Goal: Participate in discussion: Engage in conversation with other users on a specific topic

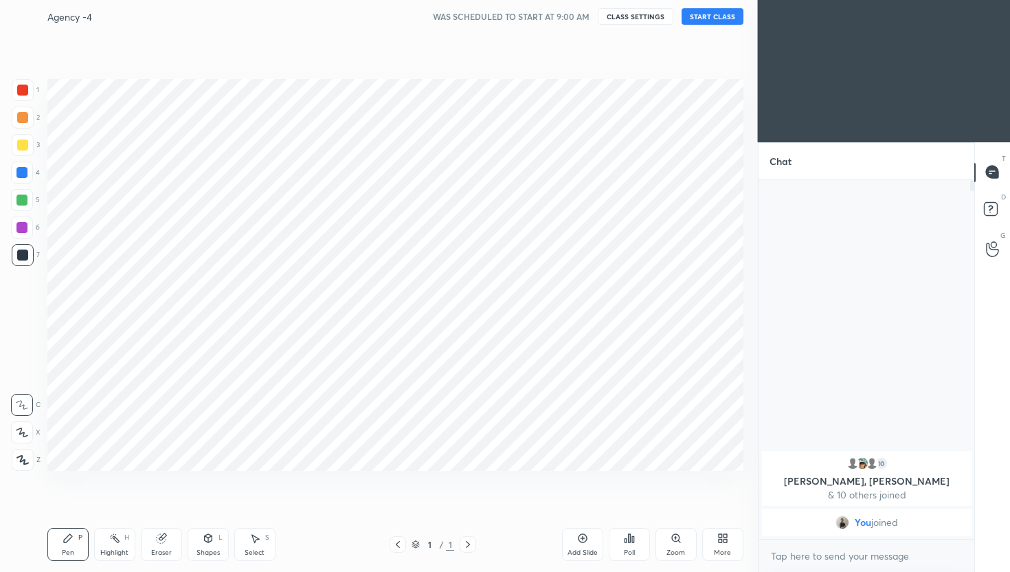
scroll to position [68254, 68035]
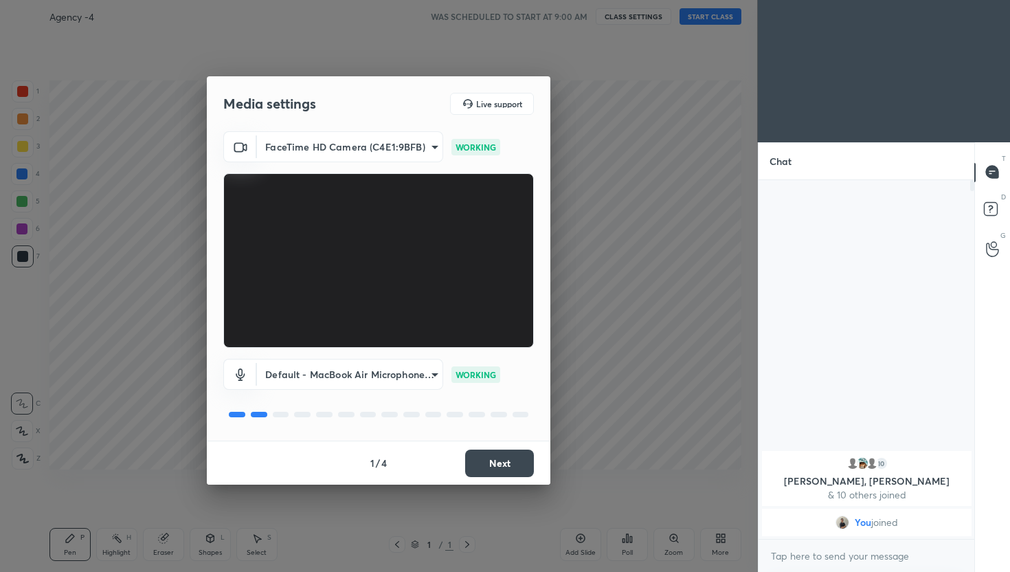
click at [506, 461] on button "Next" at bounding box center [499, 463] width 69 height 27
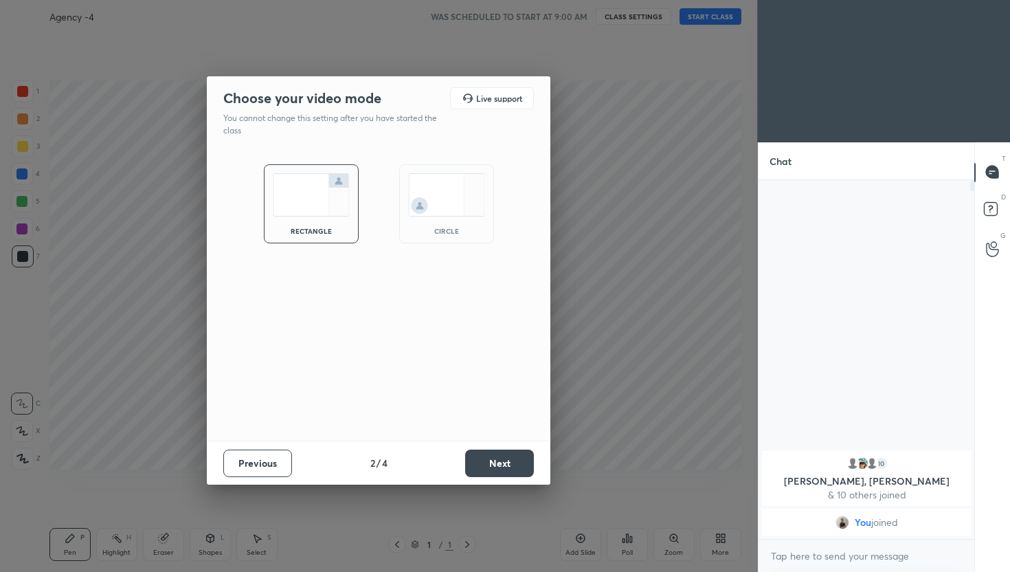
click at [506, 461] on button "Next" at bounding box center [499, 463] width 69 height 27
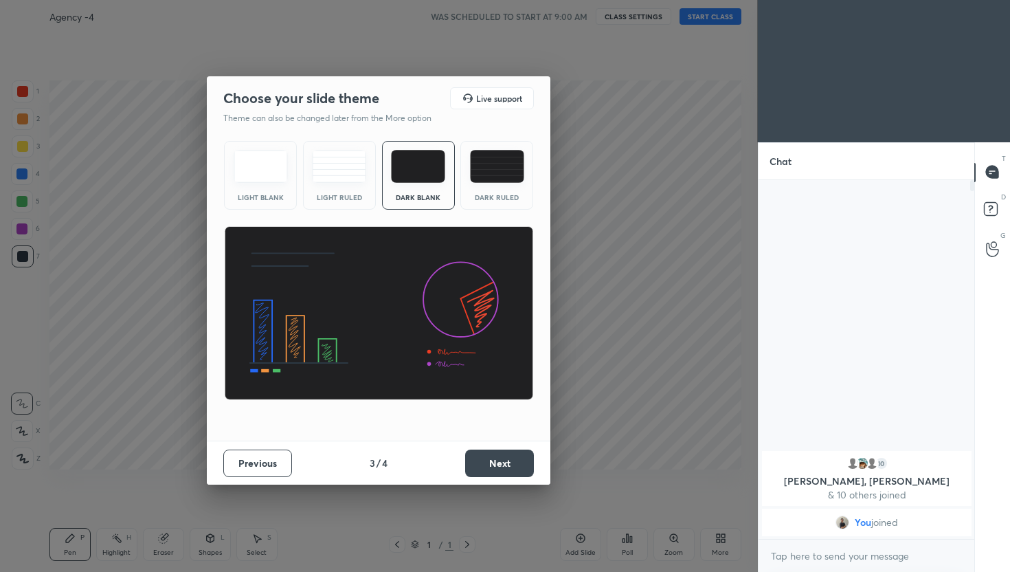
click at [506, 461] on button "Next" at bounding box center [499, 463] width 69 height 27
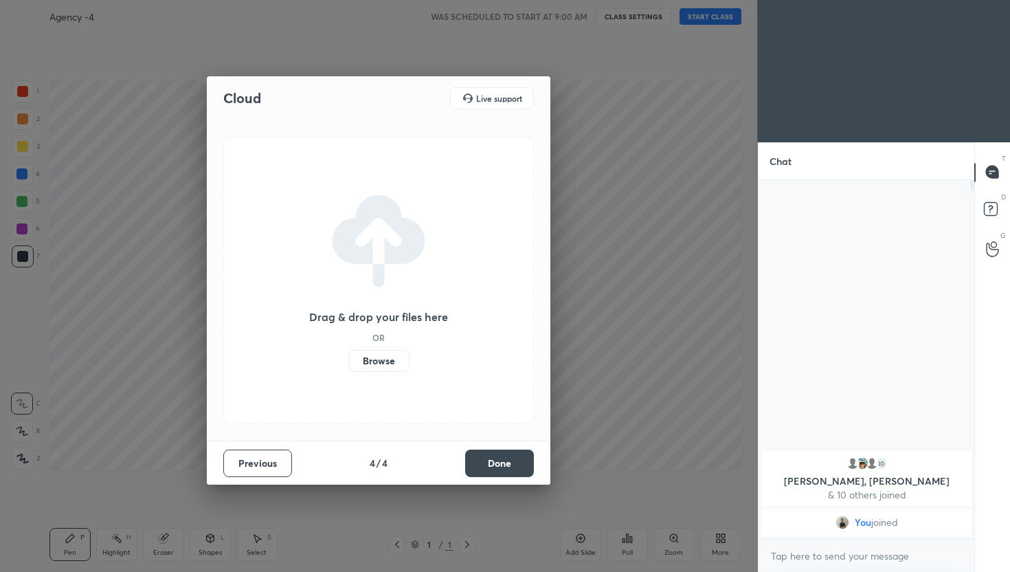
click at [506, 461] on button "Done" at bounding box center [499, 463] width 69 height 27
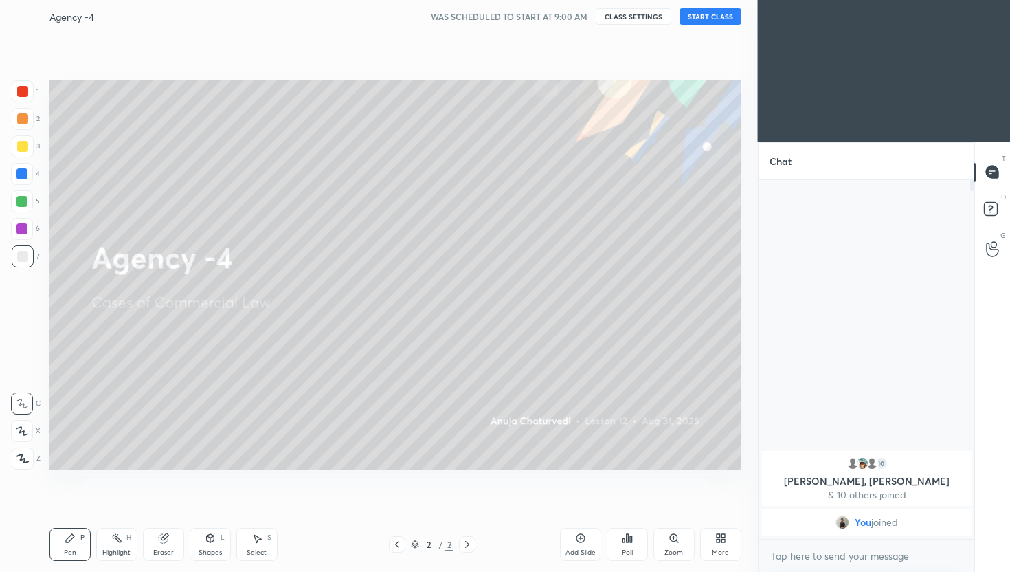
click at [704, 12] on button "START CLASS" at bounding box center [711, 16] width 62 height 16
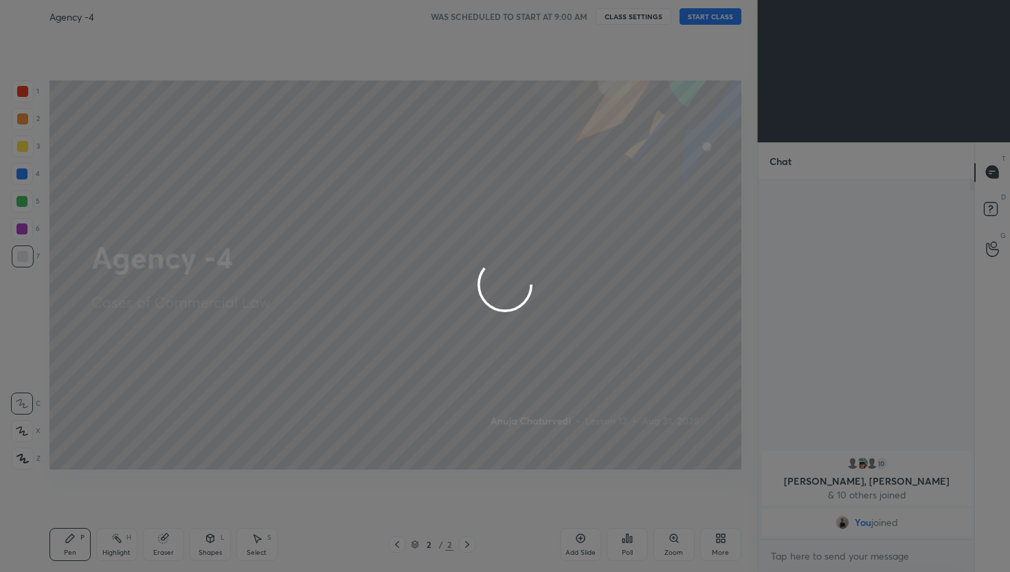
type textarea "x"
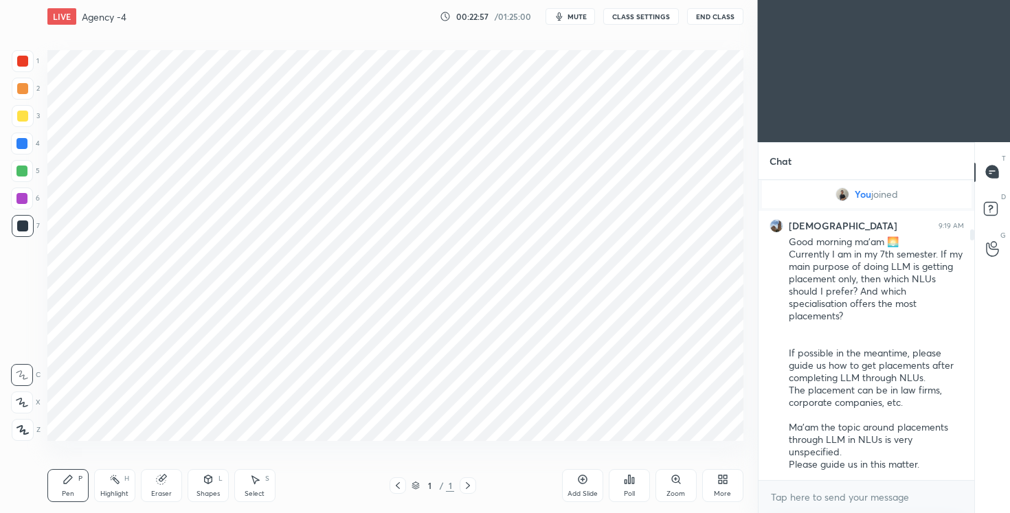
scroll to position [425, 703]
click at [572, 26] on div "LIVE Agency -4 00:23:12 / 01:25:00 mute CLASS SETTINGS End Class" at bounding box center [395, 16] width 692 height 33
click at [571, 16] on span "mute" at bounding box center [575, 17] width 19 height 10
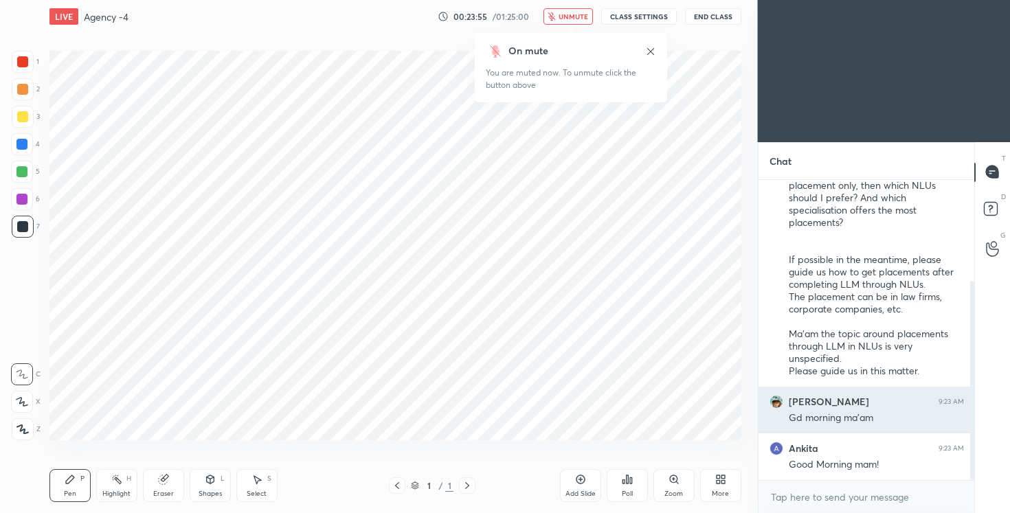
scroll to position [200, 0]
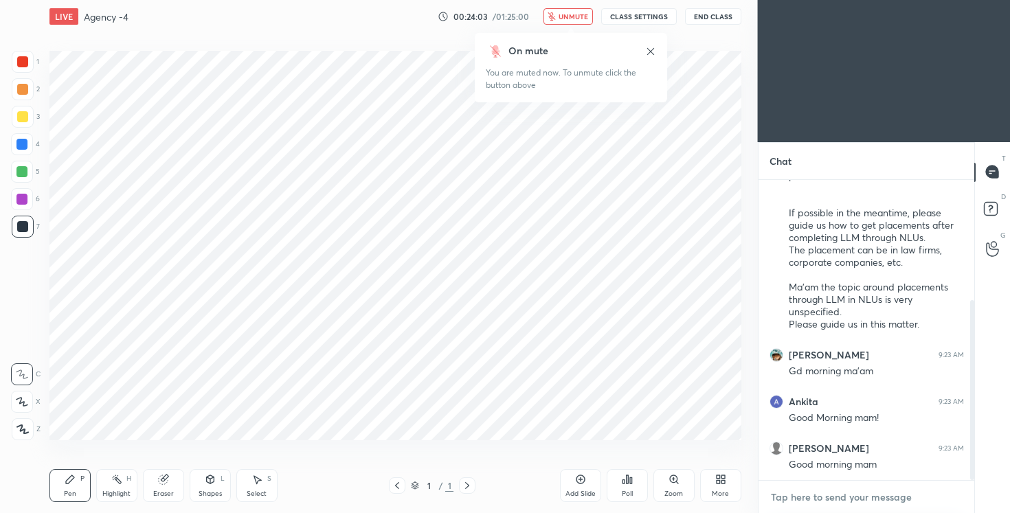
type textarea "x"
click at [834, 500] on textarea at bounding box center [867, 498] width 195 height 22
type textarea "h"
type textarea "x"
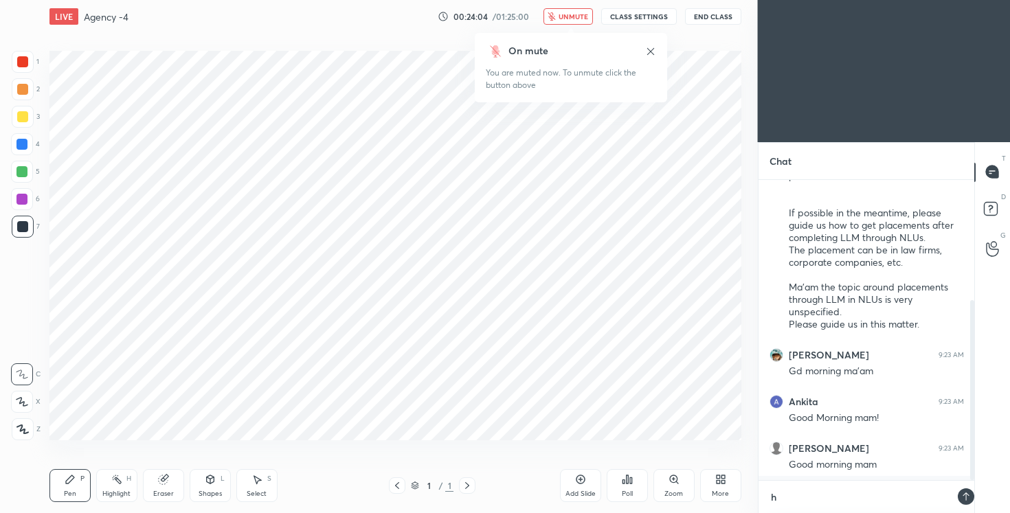
type textarea "hi"
type textarea "x"
type textarea "hi"
type textarea "x"
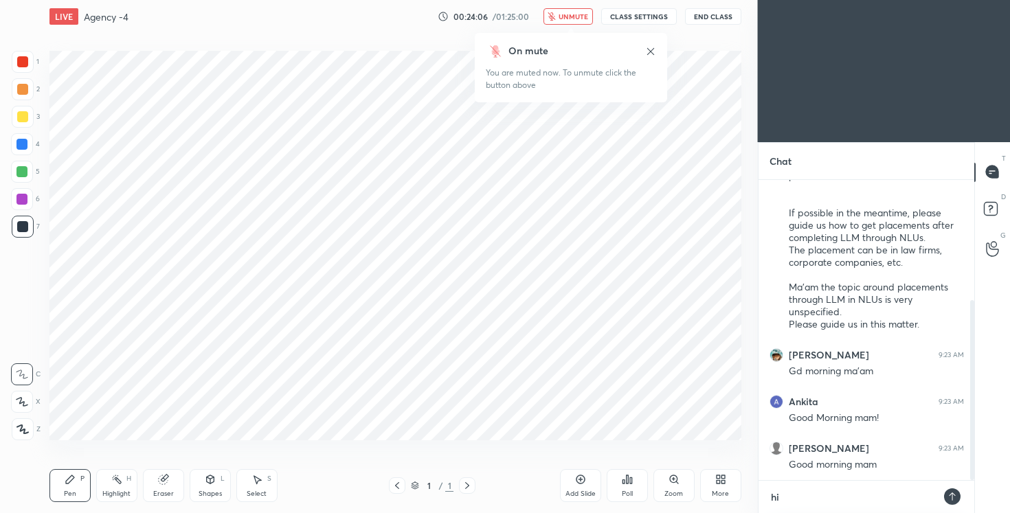
type textarea "x"
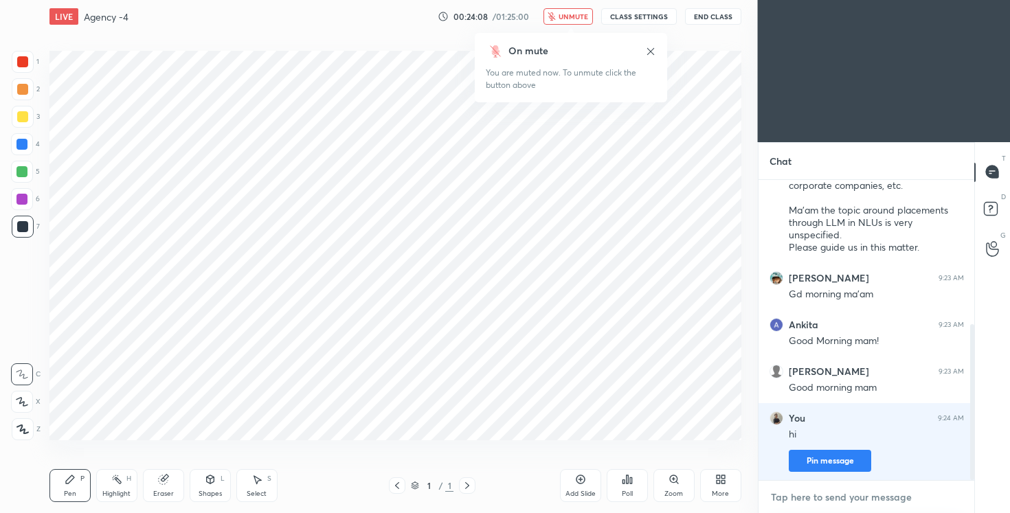
type textarea "y"
type textarea "x"
type textarea "ya"
type textarea "x"
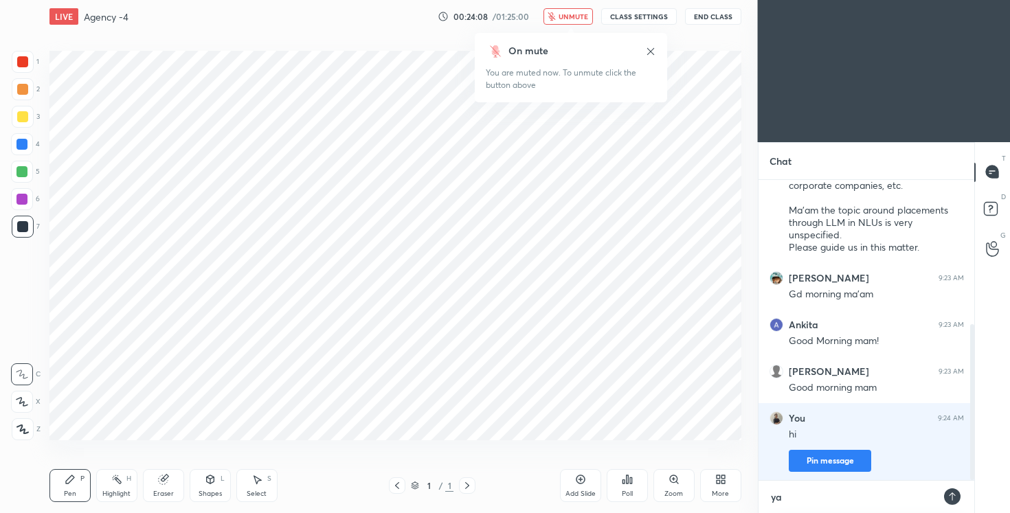
type textarea "yah"
type textarea "x"
type textarea "yaha"
type textarea "x"
type textarea "yaha"
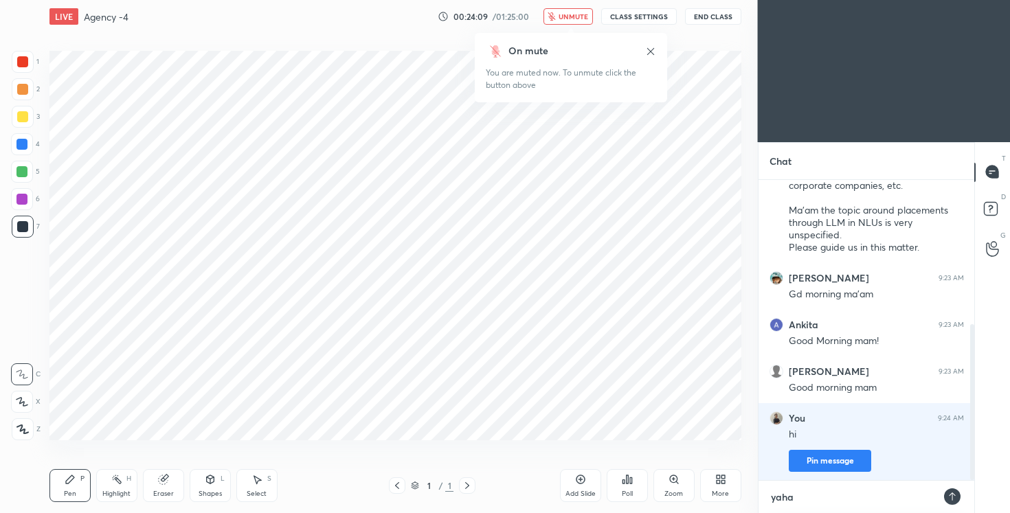
type textarea "x"
type textarea "yaha a"
type textarea "x"
type textarea "yaha aa"
type textarea "x"
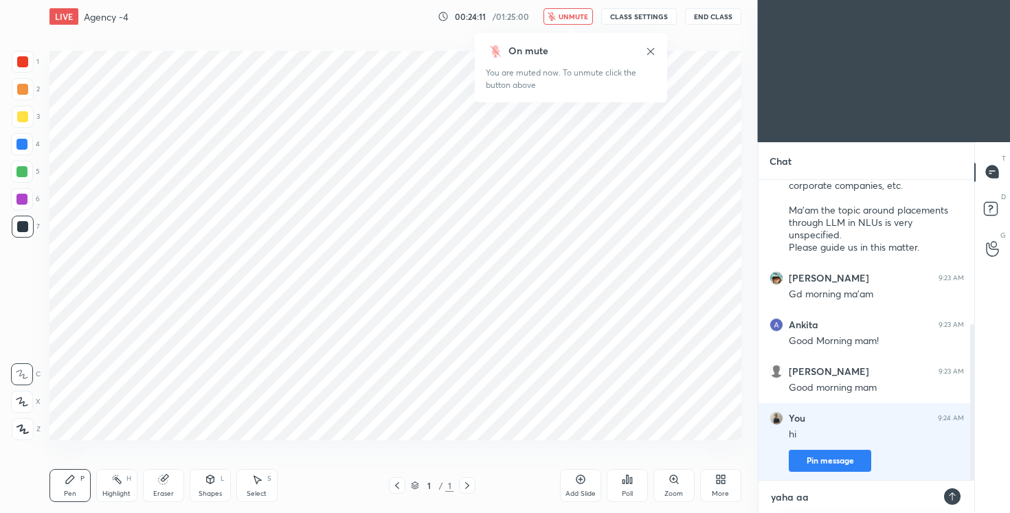
type textarea "yaha aar"
type textarea "x"
type textarea "yaha aart"
type textarea "x"
type textarea "yaha aarti"
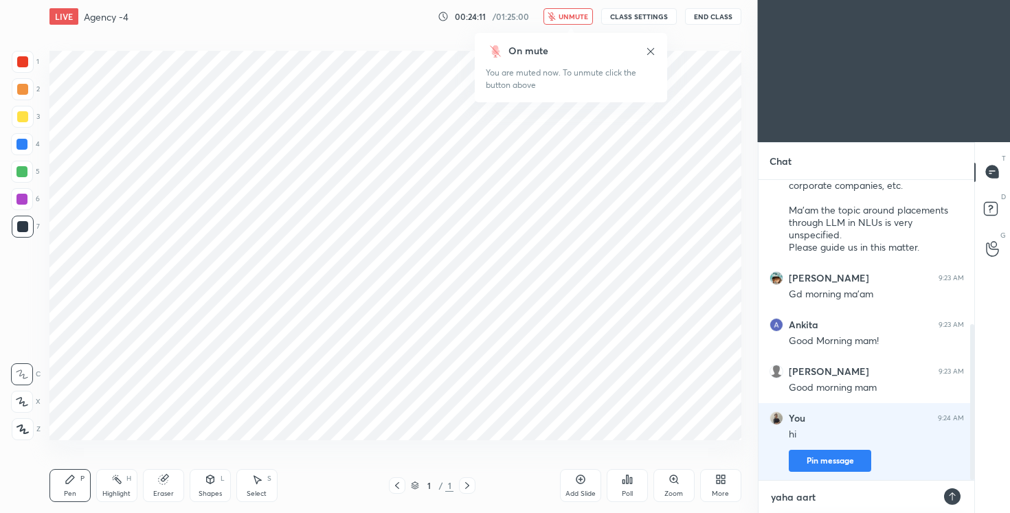
type textarea "x"
type textarea "yaha aarti"
type textarea "x"
type textarea "yaha aarti h"
type textarea "x"
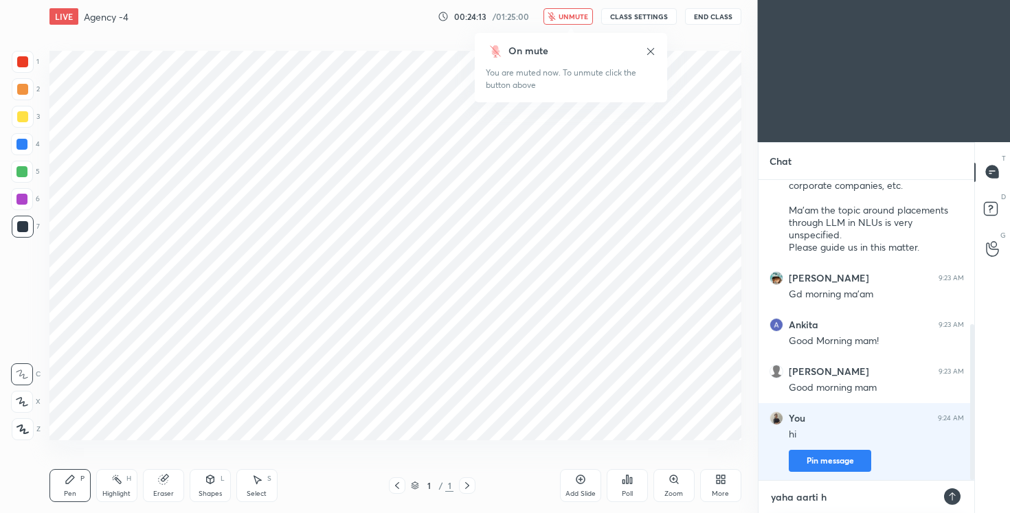
type textarea "yaha [PERSON_NAME]"
type textarea "x"
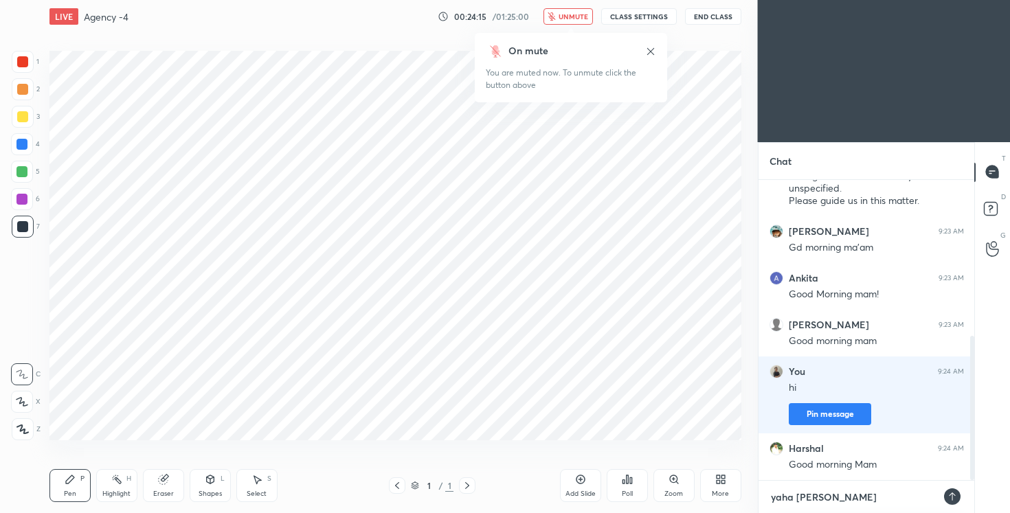
type textarea "yaha [PERSON_NAME]"
type textarea "x"
type textarea "yaha [PERSON_NAME] r"
type textarea "x"
type textarea "yaha [PERSON_NAME] ra"
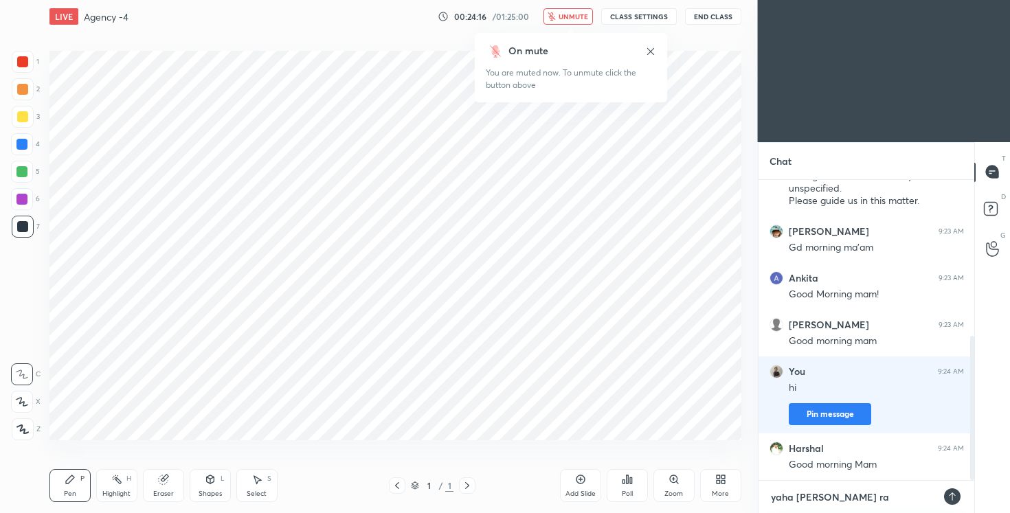
type textarea "x"
type textarea "yaha [PERSON_NAME] rah"
type textarea "x"
type textarea "yaha [PERSON_NAME] rahi"
type textarea "x"
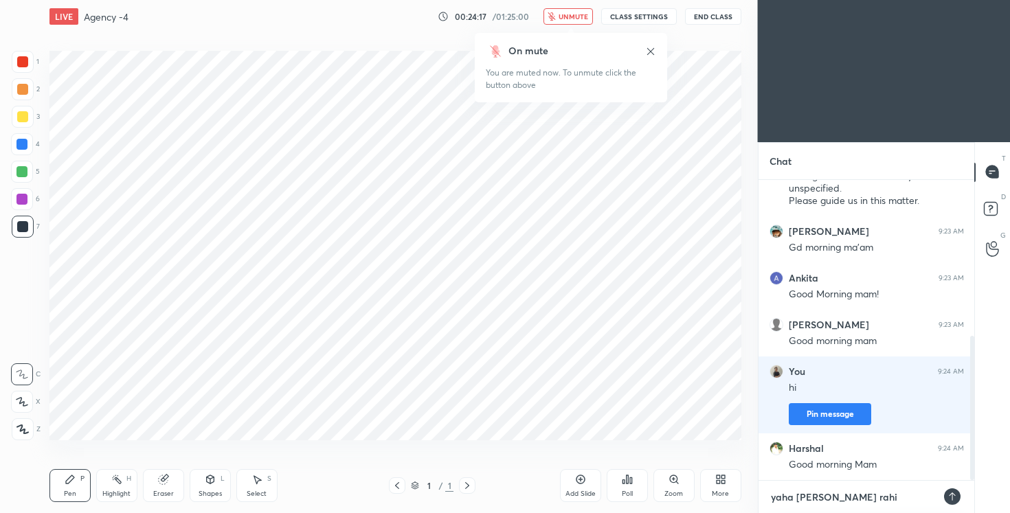
type textarea "yaha [PERSON_NAME] rahi"
type textarea "x"
type textarea "yaha [PERSON_NAME] rahi h"
type textarea "x"
type textarea "yaha [PERSON_NAME] rahi ha"
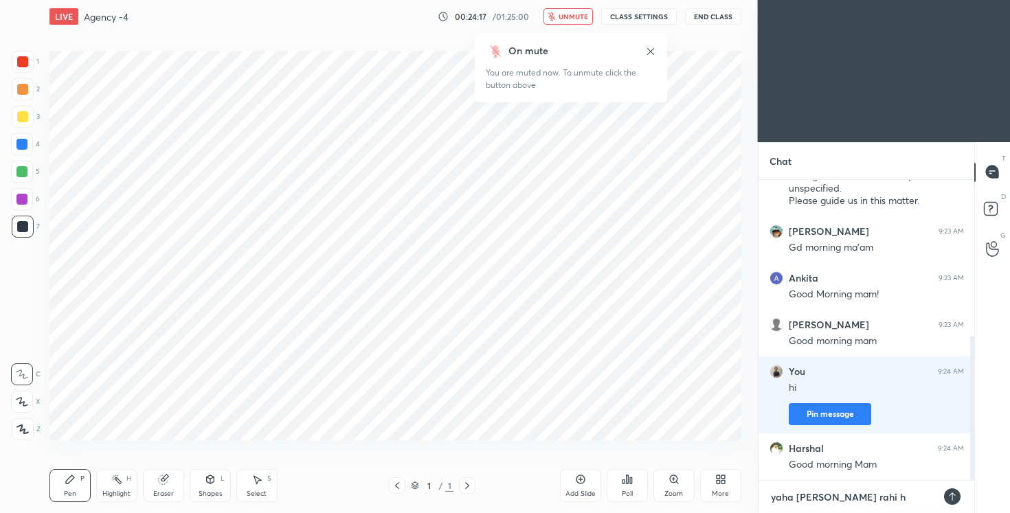
type textarea "x"
type textarea "yaha [PERSON_NAME] rahi hai"
type textarea "x"
type textarea "yaha [PERSON_NAME] rahi hai"
type textarea "x"
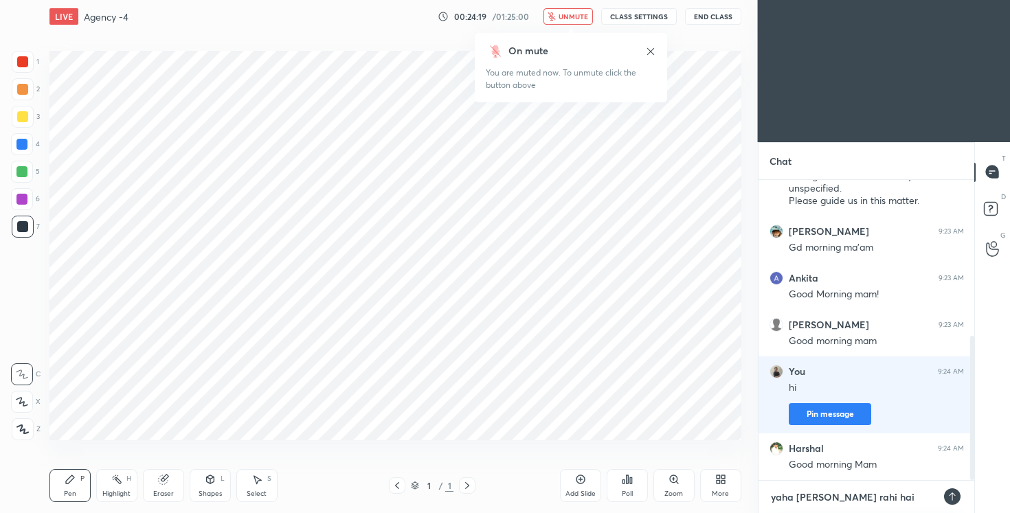
type textarea "x"
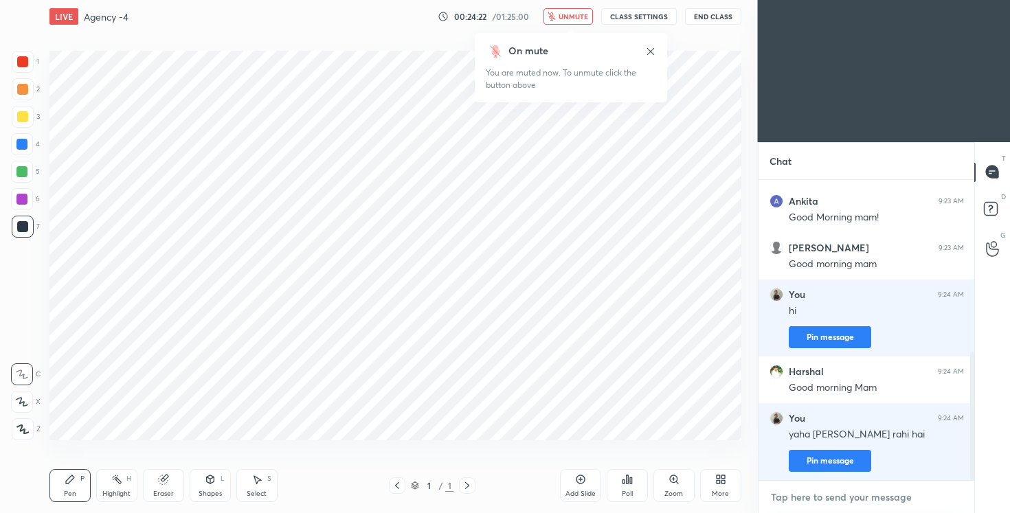
type textarea "t"
type textarea "x"
type textarea "to"
type textarea "x"
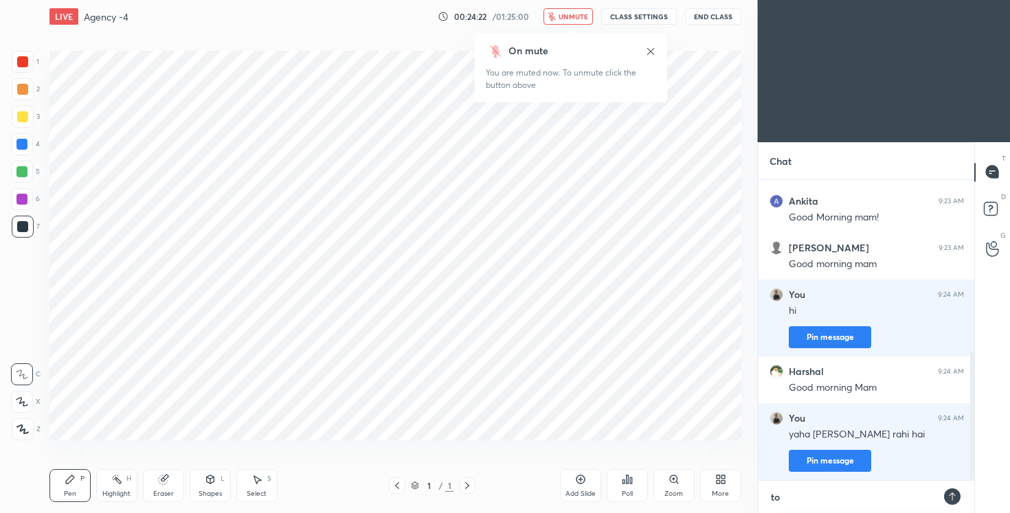
scroll to position [181, 212]
type textarea "to"
type textarea "x"
type textarea "to m"
type textarea "x"
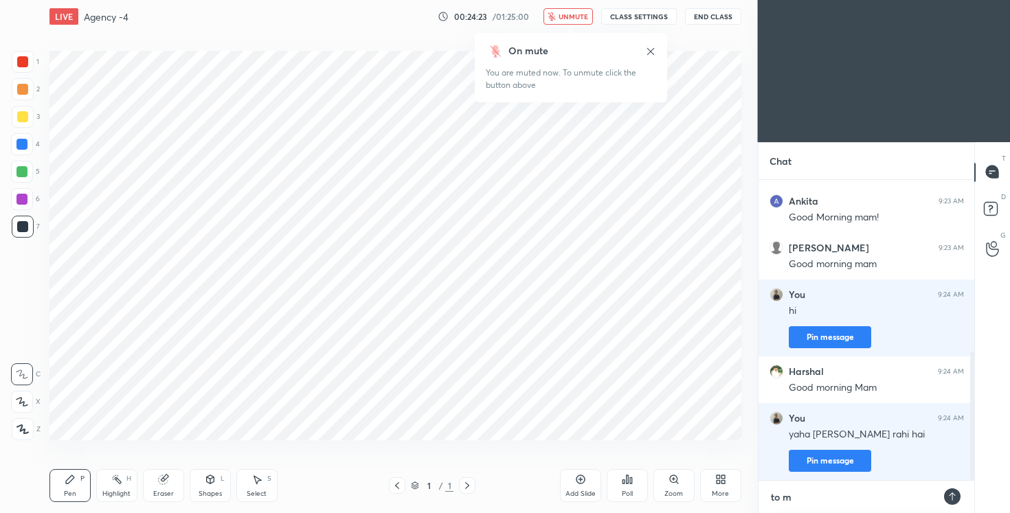
type textarea "to mu"
type textarea "x"
type textarea "to muc"
type textarea "x"
type textarea "to much"
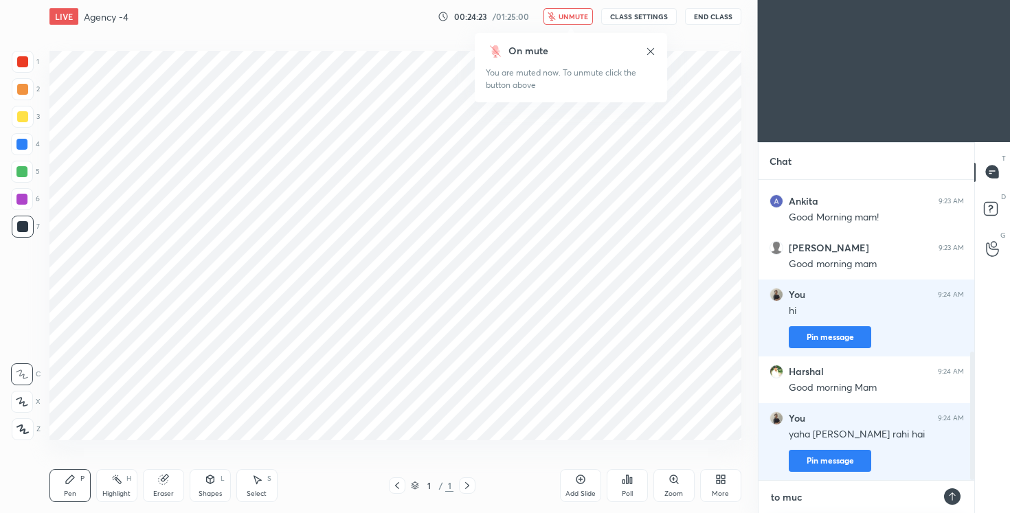
type textarea "x"
type textarea "to much"
type textarea "x"
type textarea "to much n"
type textarea "x"
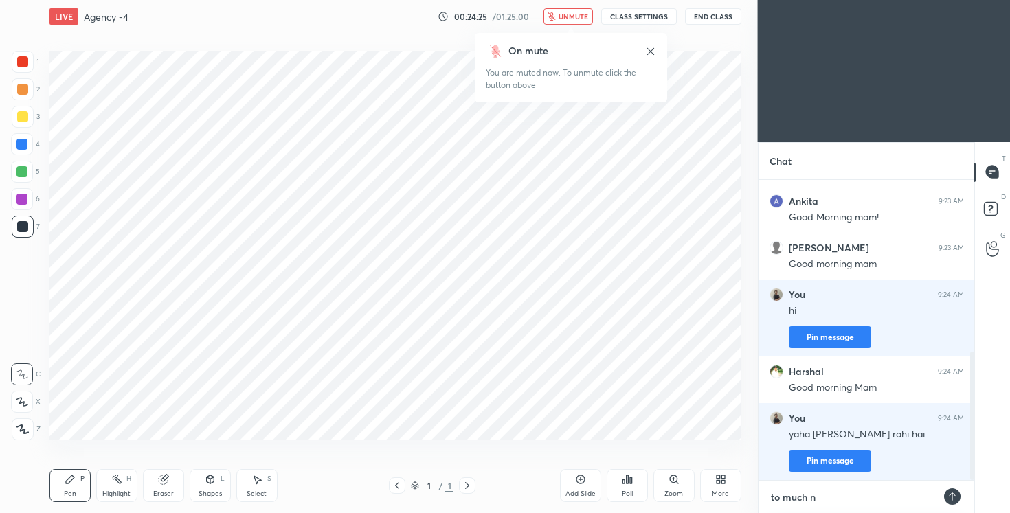
type textarea "to much no"
type textarea "x"
type textarea "to much noi"
type textarea "x"
type textarea "to much noic"
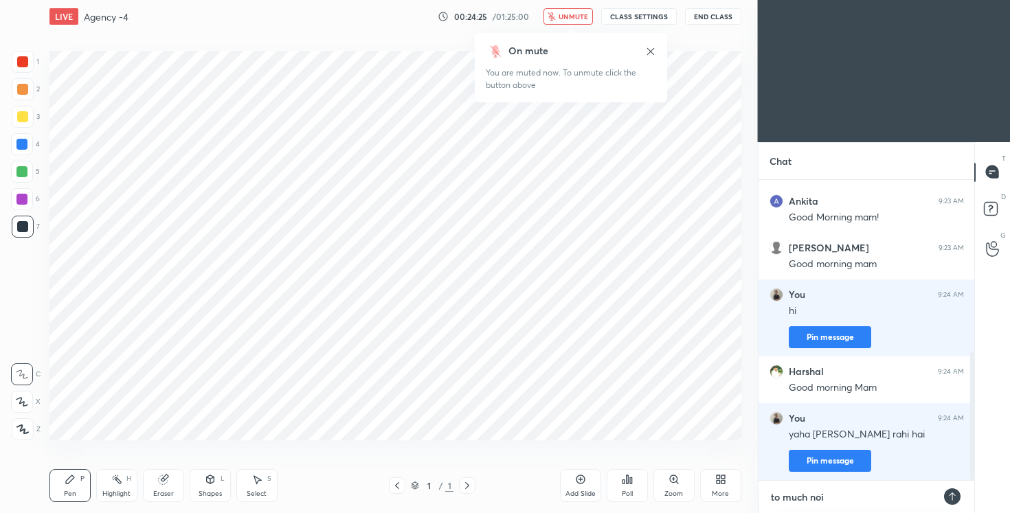
type textarea "x"
type textarea "to much noice"
type textarea "x"
type textarea "to much noic"
type textarea "x"
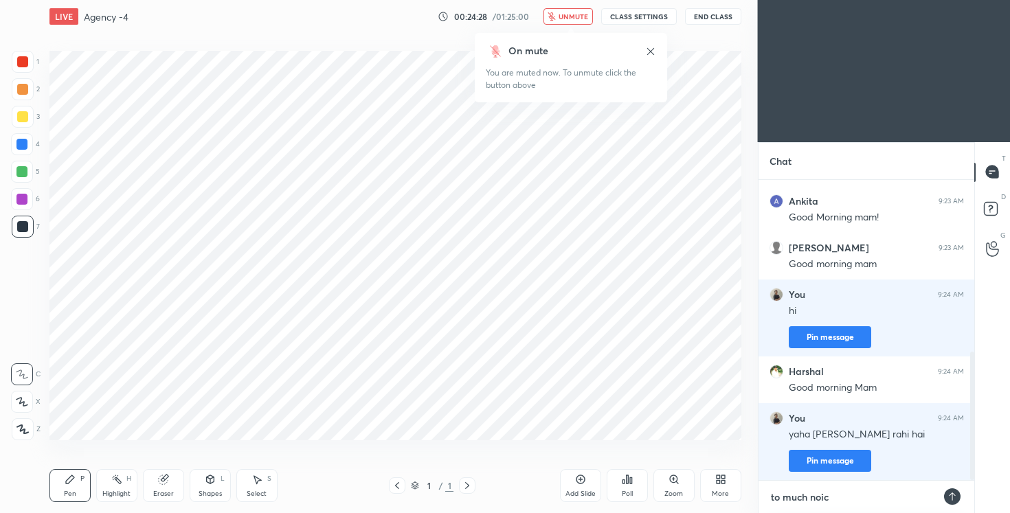
type textarea "to much noi"
type textarea "x"
type textarea "to much nois"
type textarea "x"
type textarea "to much noise"
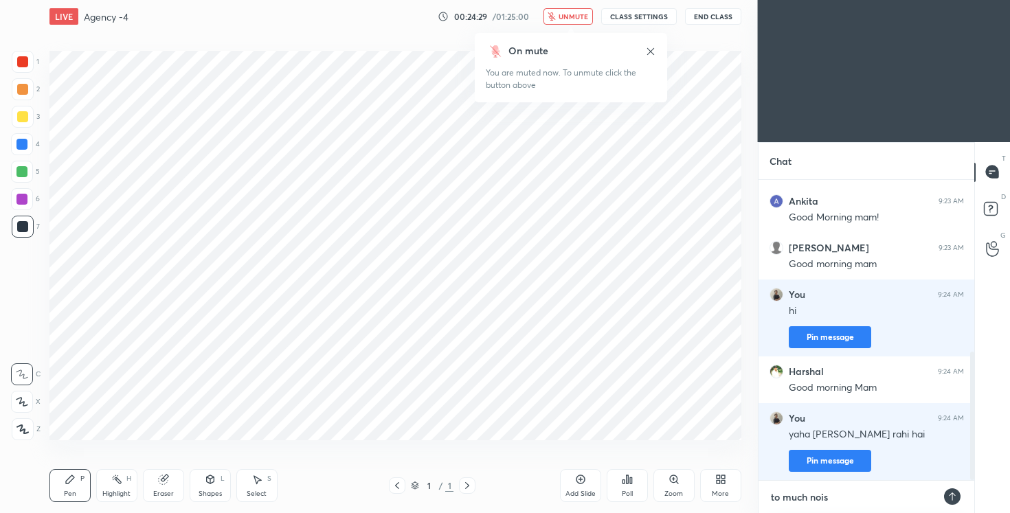
type textarea "x"
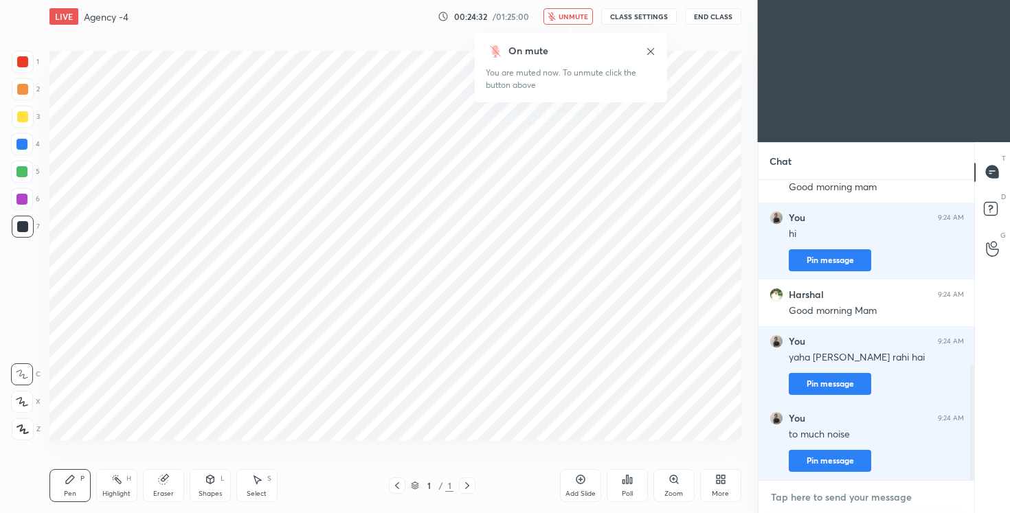
scroll to position [524, 0]
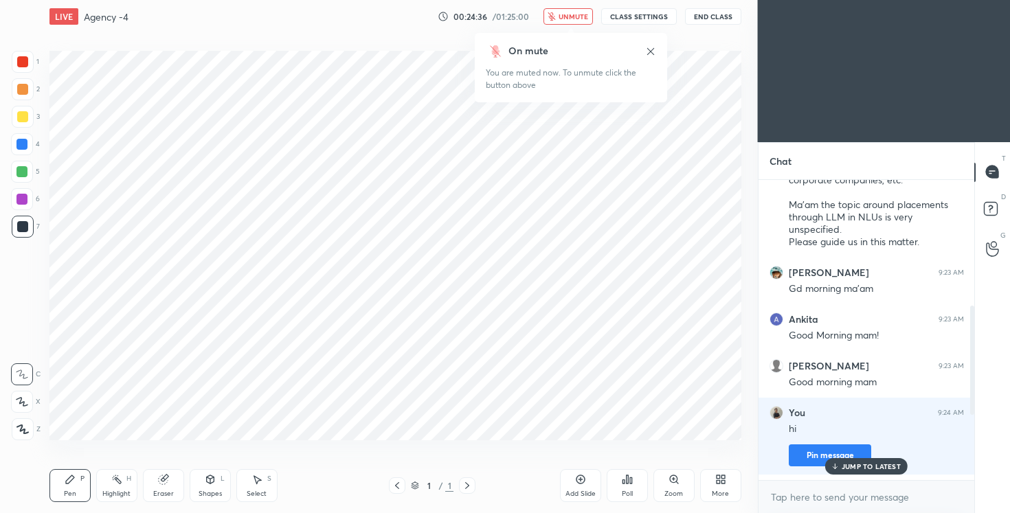
drag, startPoint x: 971, startPoint y: 424, endPoint x: 962, endPoint y: 331, distance: 93.2
click at [962, 332] on div "10 [PERSON_NAME], [PERSON_NAME] & 10 others joined You joined [DEMOGRAPHIC_DATA…" at bounding box center [867, 330] width 217 height 300
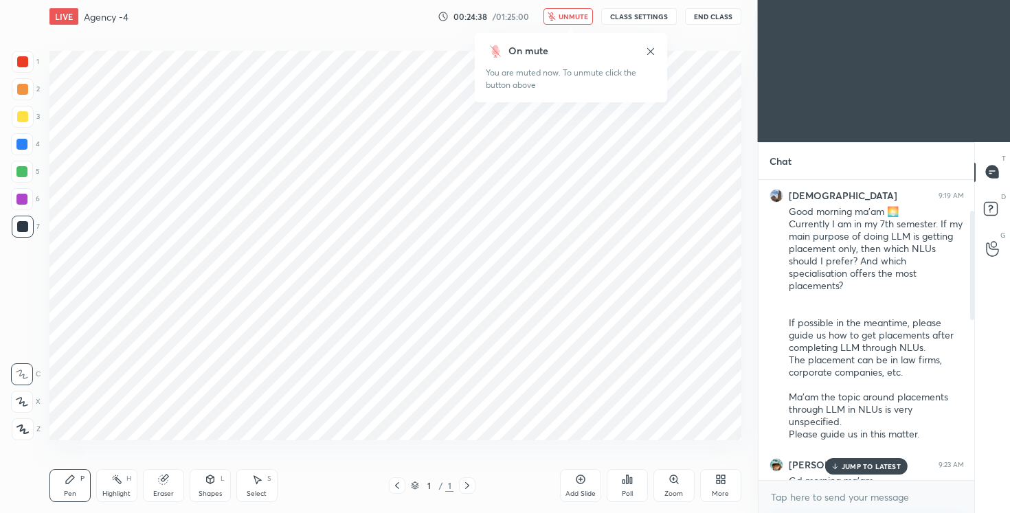
drag, startPoint x: 972, startPoint y: 342, endPoint x: 975, endPoint y: 274, distance: 68.8
click at [975, 274] on div "Chat 10 [PERSON_NAME], [PERSON_NAME] & 10 others joined You joined [DEMOGRAPHIC…" at bounding box center [884, 327] width 253 height 371
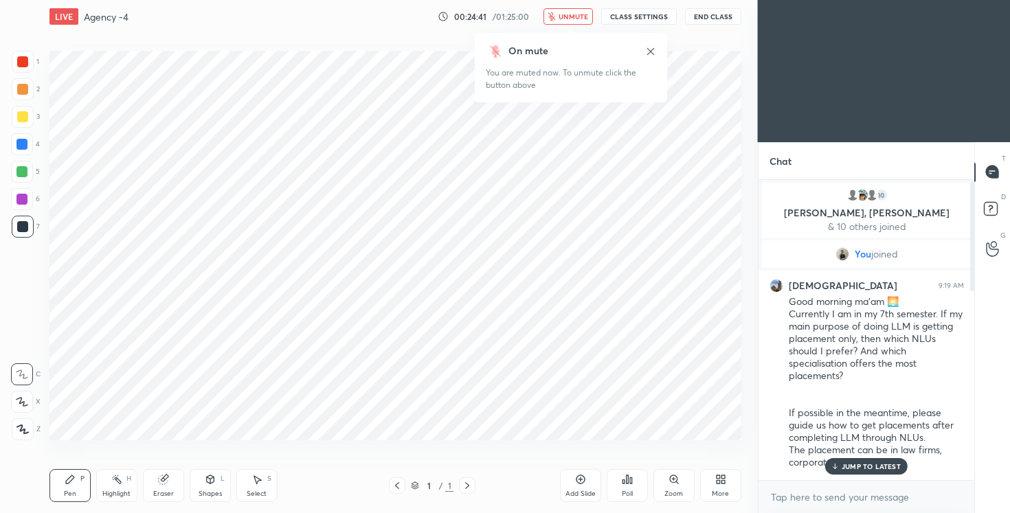
scroll to position [524, 0]
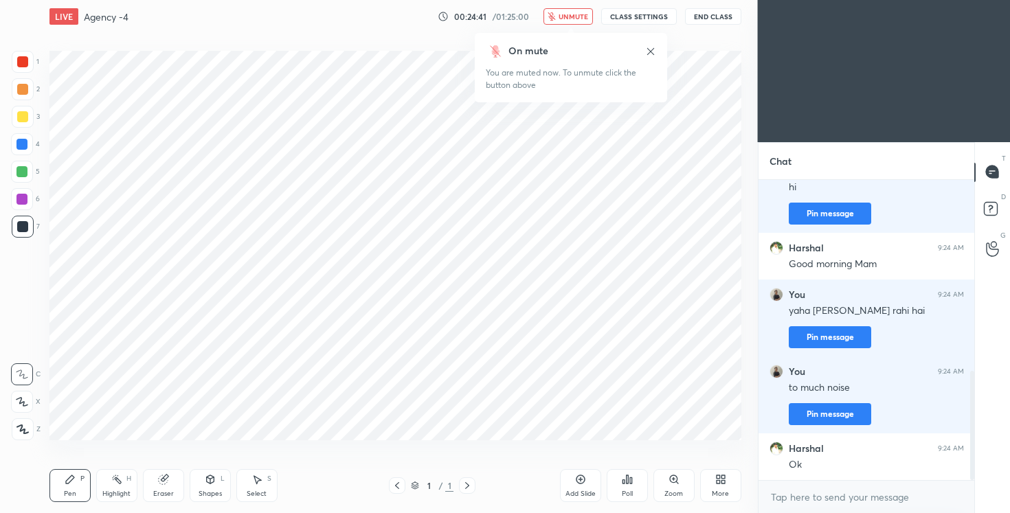
drag, startPoint x: 972, startPoint y: 291, endPoint x: 949, endPoint y: 569, distance: 279.4
click at [949, 0] on html "1 2 3 4 5 6 7 C X Z C X Z E E Erase all H H LIVE Agency -4 00:24:41 / 01:25:00 …" at bounding box center [505, 0] width 1010 height 0
type textarea "x"
click at [801, 494] on textarea at bounding box center [867, 498] width 195 height 22
type textarea "i"
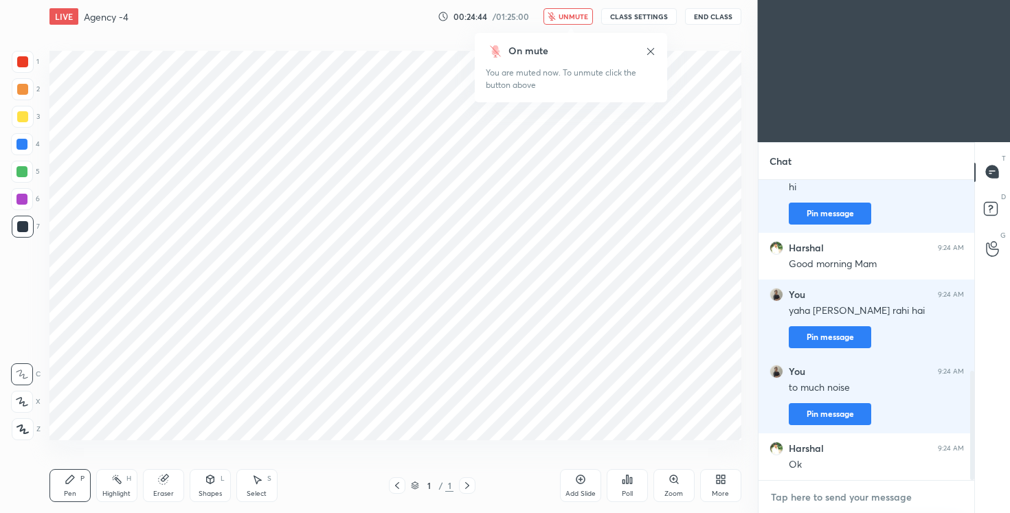
type textarea "x"
type textarea "i"
type textarea "x"
type textarea "i"
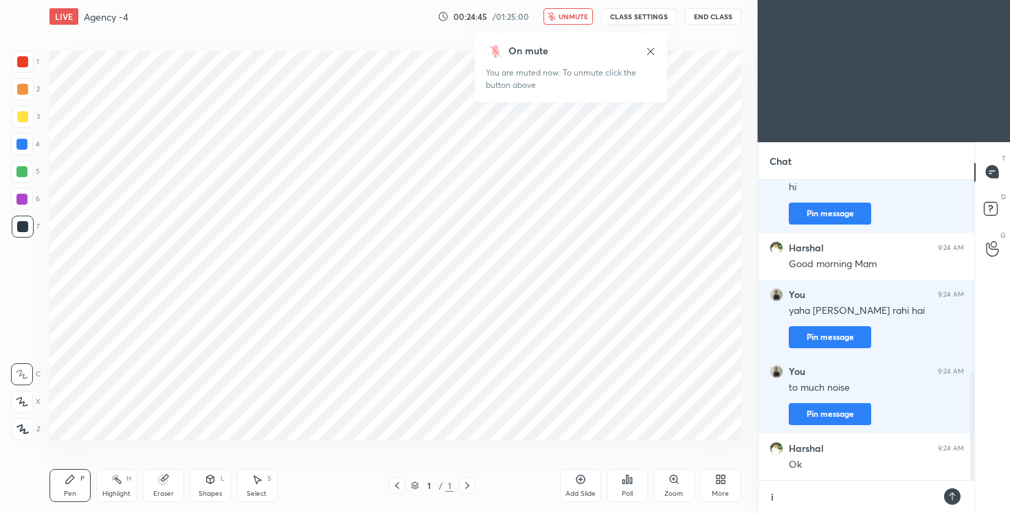
type textarea "x"
type textarea "s"
type textarea "x"
type textarea "sh"
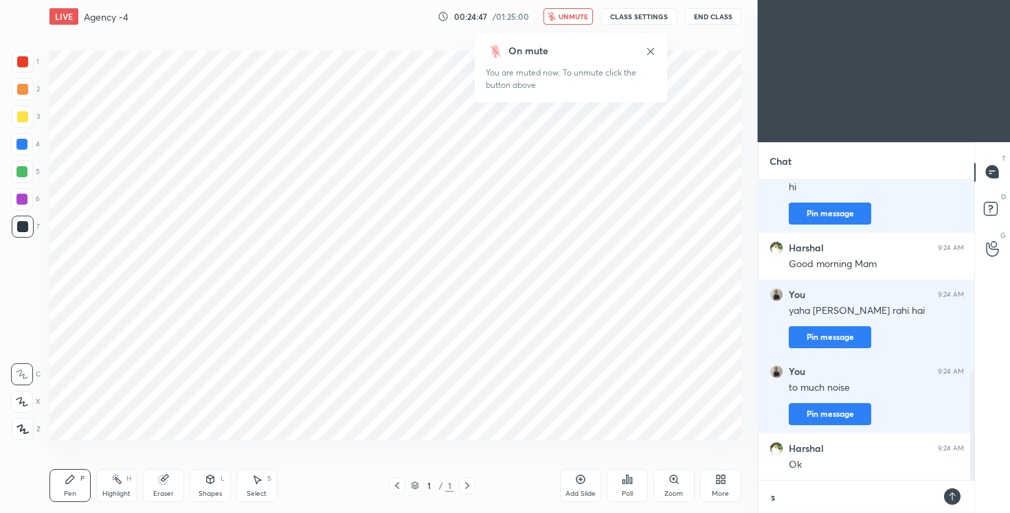
type textarea "x"
type textarea "shi"
type textarea "x"
type textarea "shiv"
type textarea "x"
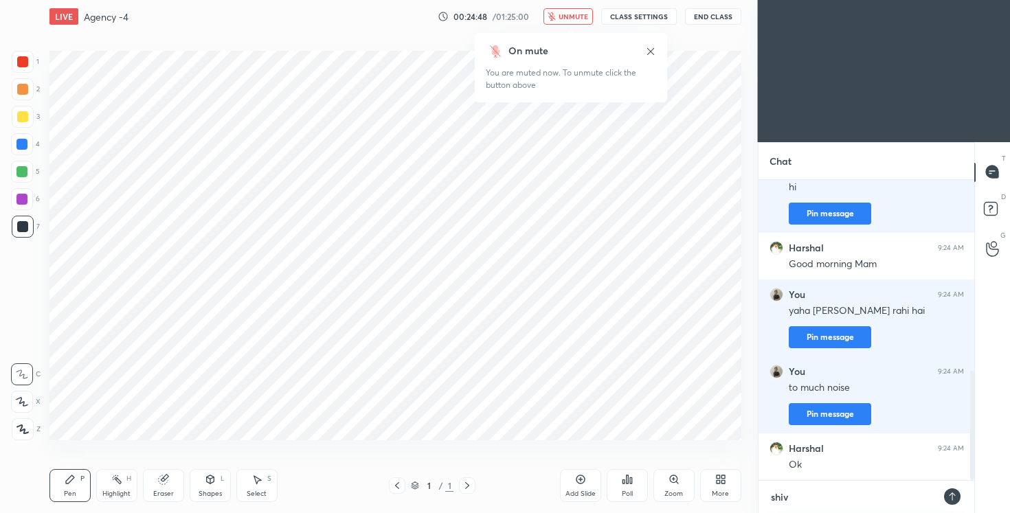
type textarea "[DEMOGRAPHIC_DATA]"
type textarea "x"
type textarea "[DEMOGRAPHIC_DATA]"
type textarea "x"
type textarea "[DEMOGRAPHIC_DATA]"
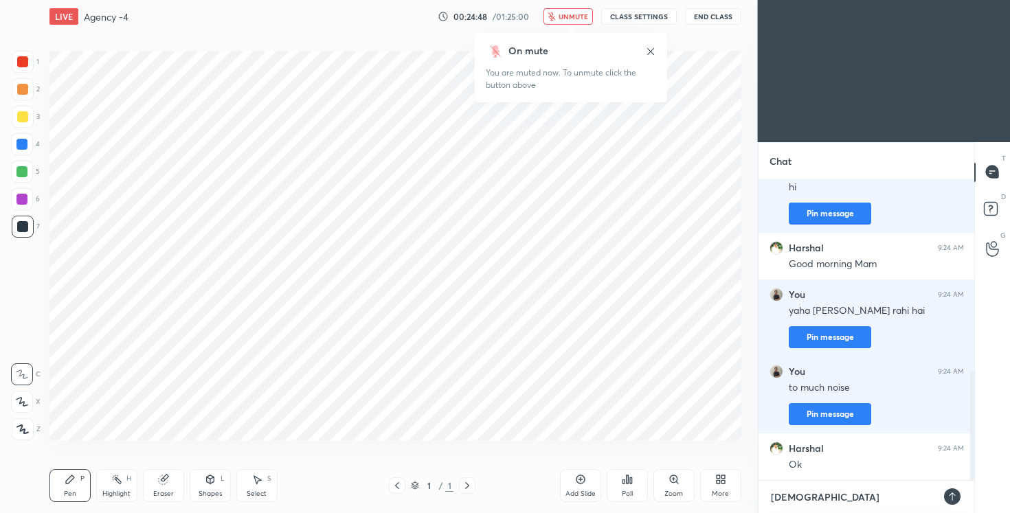
type textarea "x"
type textarea "[DEMOGRAPHIC_DATA] e"
type textarea "x"
type textarea "[DEMOGRAPHIC_DATA] ek"
type textarea "x"
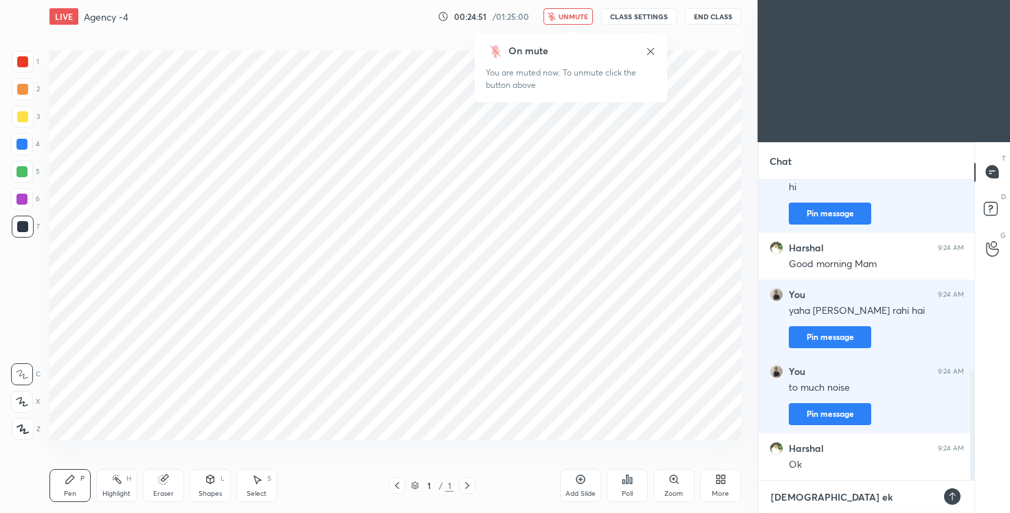
type textarea "[DEMOGRAPHIC_DATA] ek"
type textarea "x"
type textarea "[DEMOGRAPHIC_DATA] ek v"
type textarea "x"
type textarea "[DEMOGRAPHIC_DATA] ek vi"
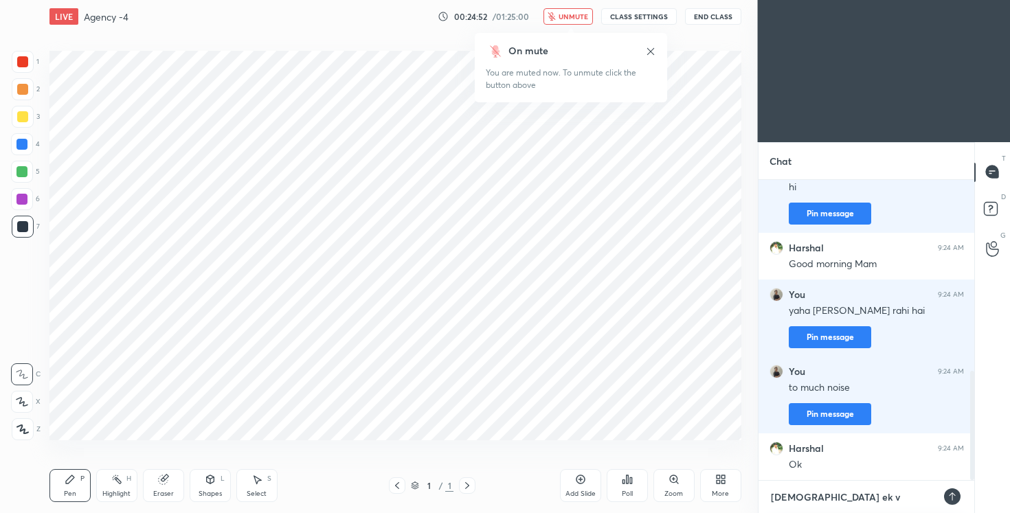
type textarea "x"
type textarea "[DEMOGRAPHIC_DATA] ek vid"
type textarea "x"
type textarea "[DEMOGRAPHIC_DATA] ek vide"
type textarea "x"
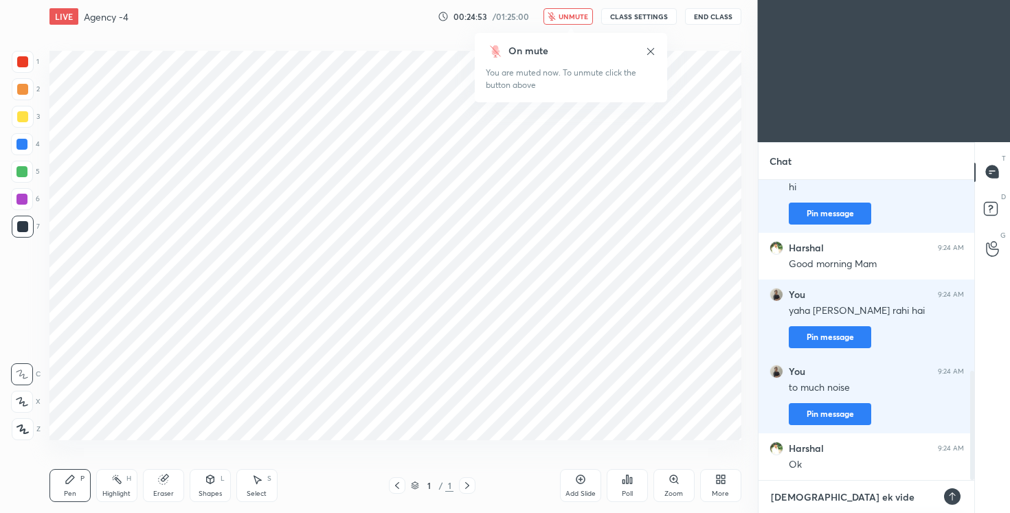
type textarea "shivam ek video"
type textarea "x"
type textarea "shivam ek video"
type textarea "x"
type textarea "shivam ek video b"
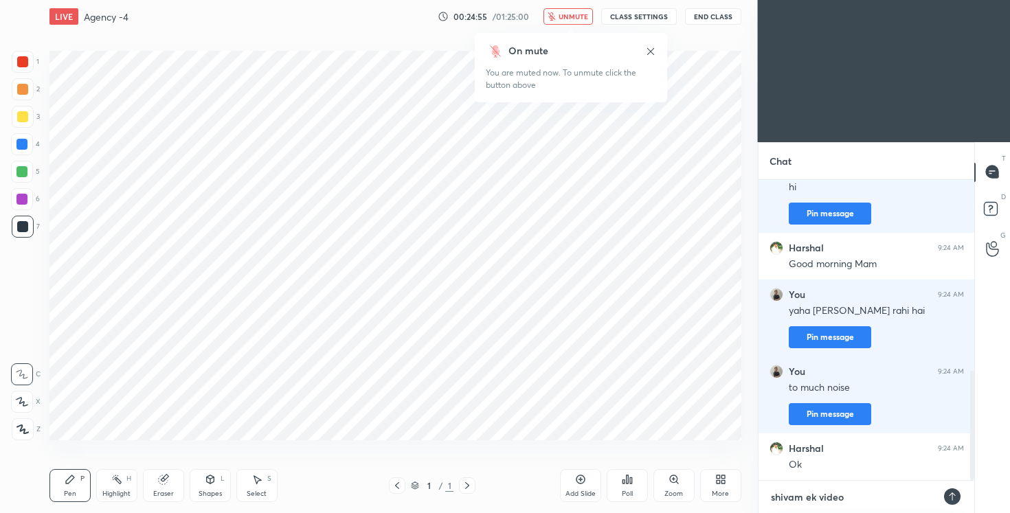
type textarea "x"
type textarea "shivam ek video ba"
type textarea "x"
type textarea "shivam ek video ban"
type textarea "x"
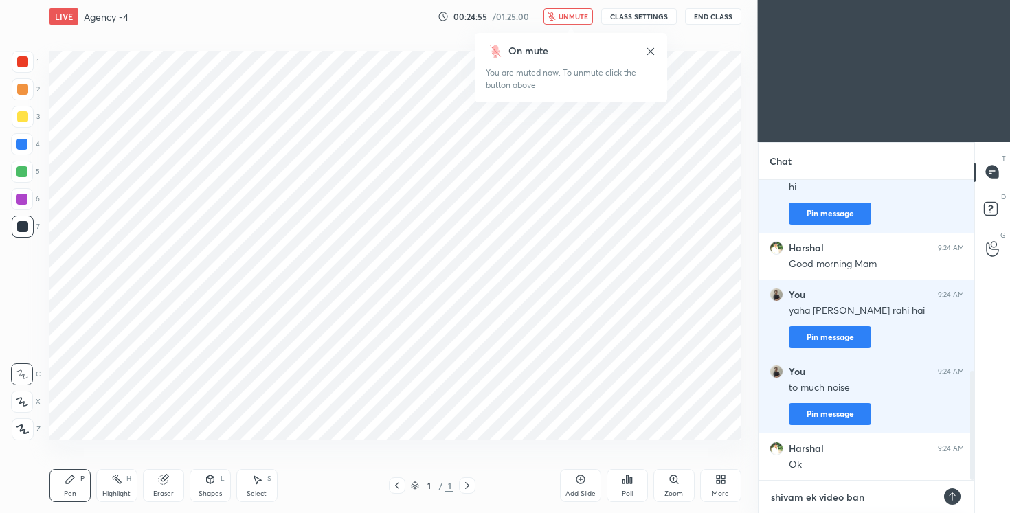
type textarea "shivam ek video bana"
type textarea "x"
type textarea "shivam ek video banau"
type textarea "x"
type textarea "shivam ek video banaug"
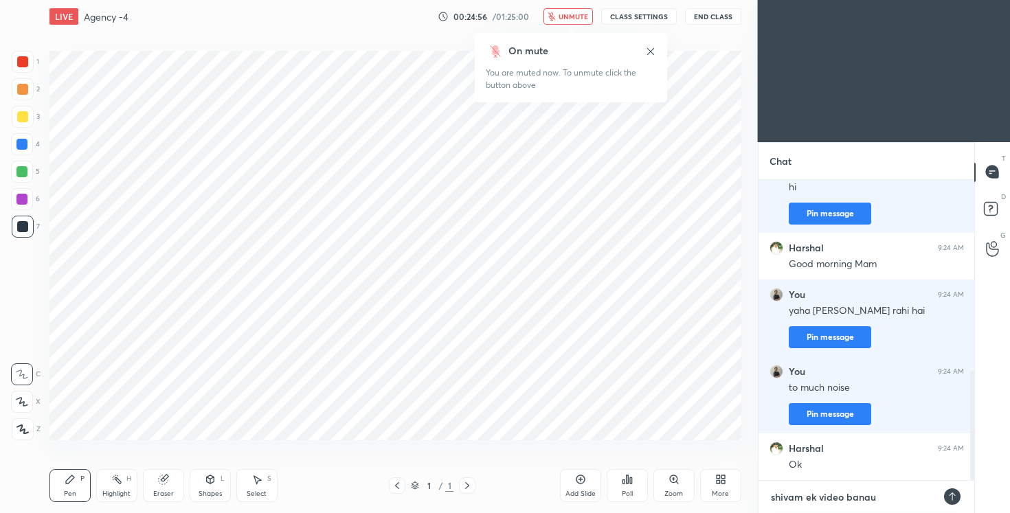
type textarea "x"
type textarea "shivam ek video banaugi"
type textarea "x"
type textarea "shivam ek video banaugi."
type textarea "x"
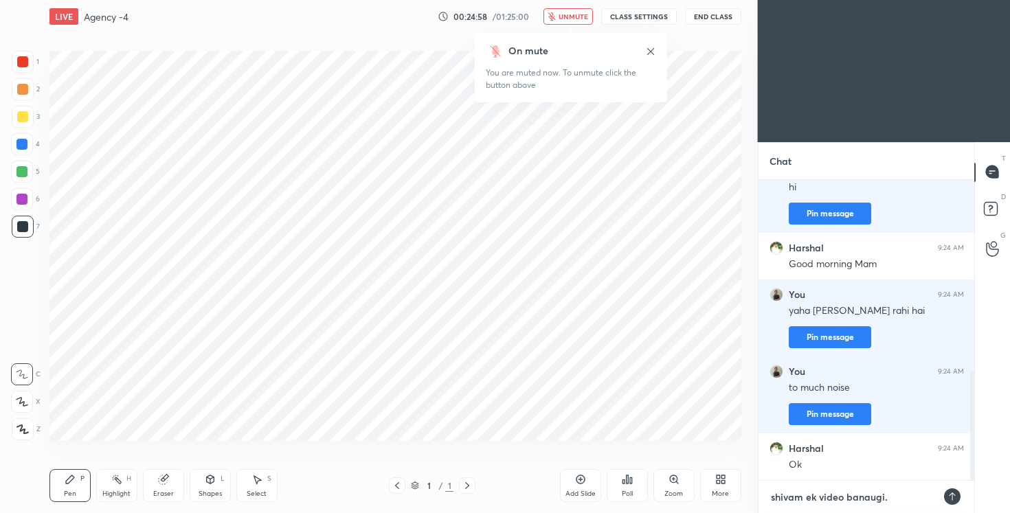
type textarea "shivam ek video banaugi.."
type textarea "x"
type textarea "shivam ek video banaugi..."
type textarea "x"
type textarea "shivam ek video banaugi...."
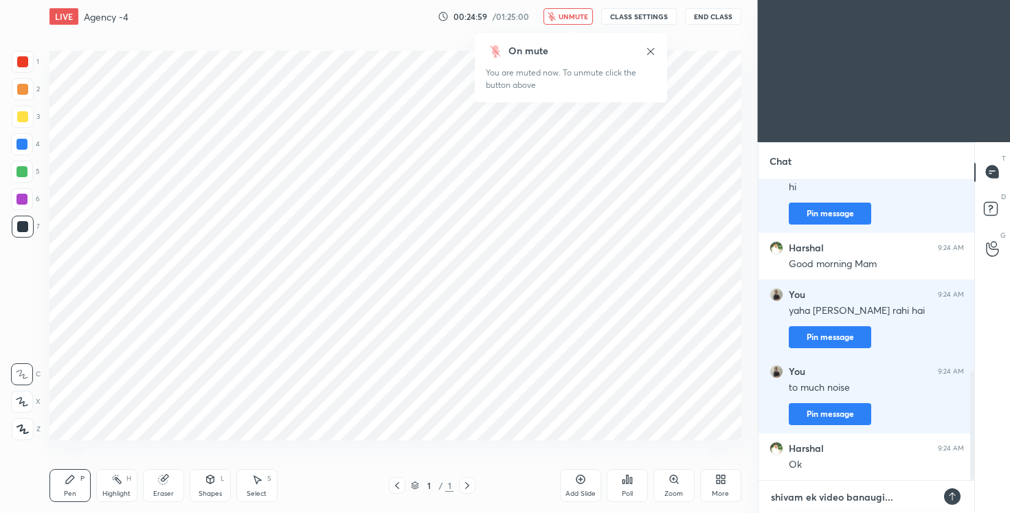
type textarea "x"
type textarea "shivam ek video banaugi....n"
type textarea "x"
type textarea "shivam ek video banaugi....nl"
type textarea "x"
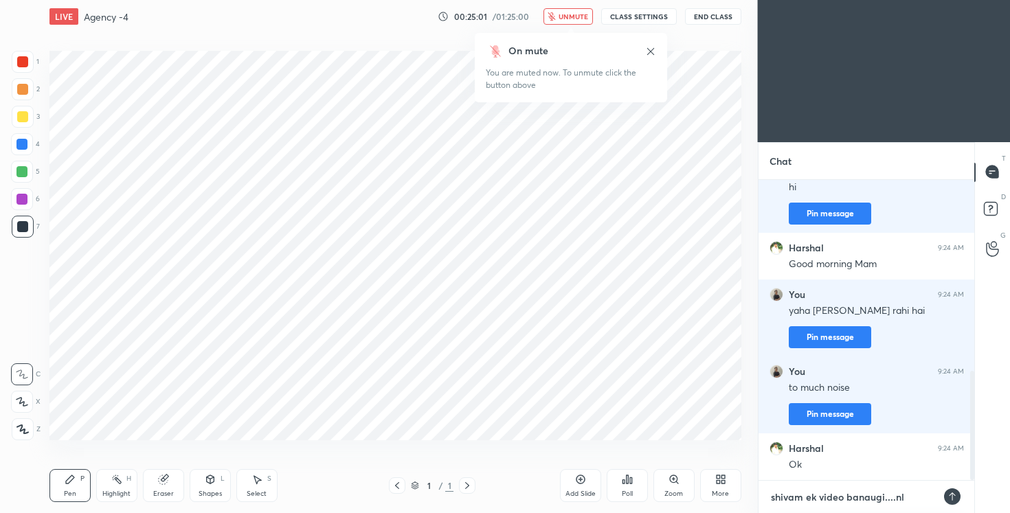
type textarea "shivam ek video banaugi....nlu"
type textarea "x"
type textarea "shivam ek video banaugi....nlun"
type textarea "x"
type textarea "shivam ek video banaugi....nlu"
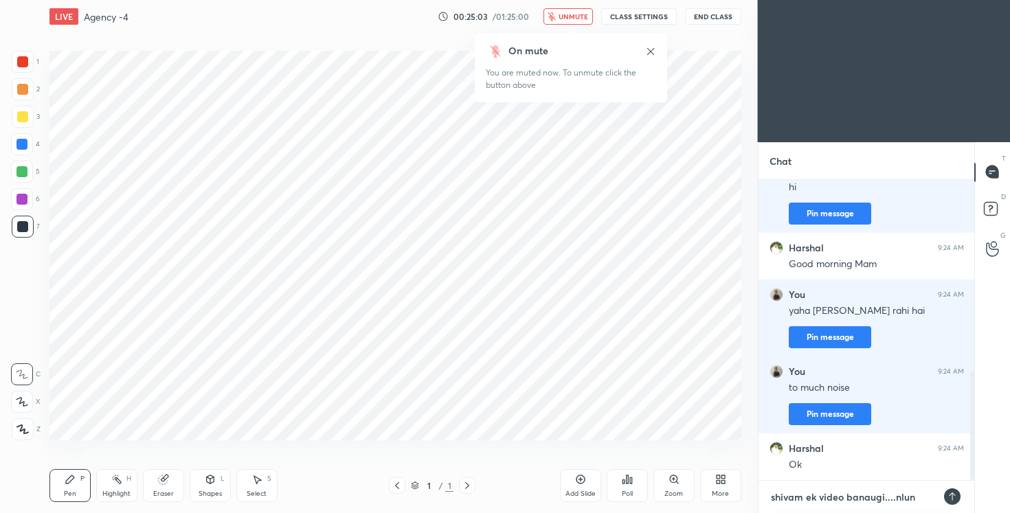
type textarea "x"
type textarea "shivam ek video banaugi....nlu"
type textarea "x"
type textarea "shivam ek video banaugi....nlu f"
type textarea "x"
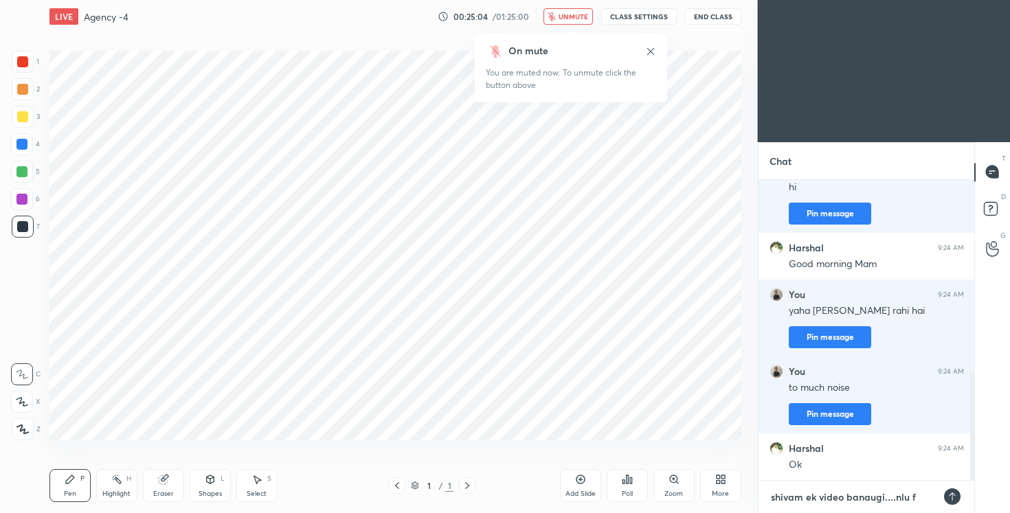
type textarea "shivam ek video banaugi....nlu fo"
type textarea "x"
type textarea "shivam ek video banaugi....nlu for"
type textarea "x"
type textarea "shivam ek video banaugi....nlu for"
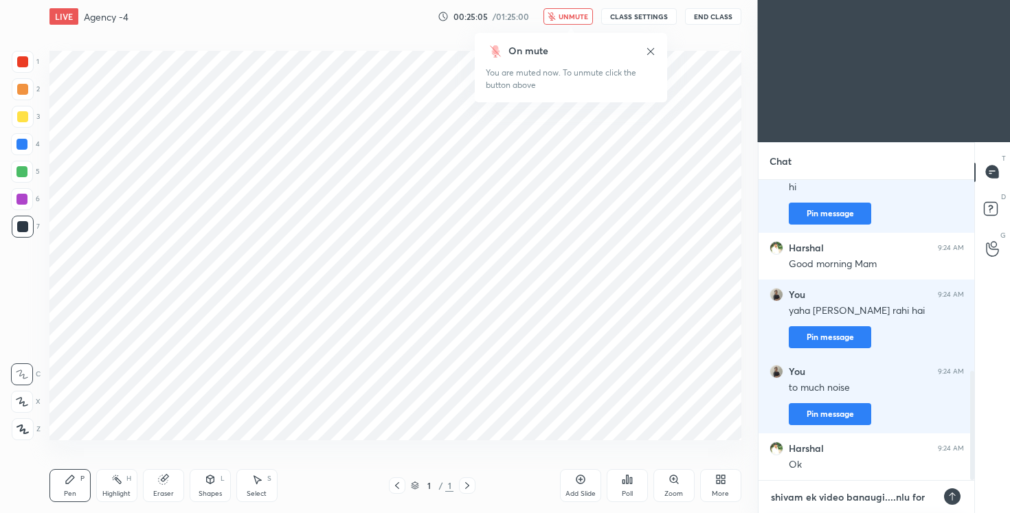
type textarea "x"
type textarea "shivam ek video banaugi....nlu for p"
type textarea "x"
type textarea "shivam ek video banaugi....nlu for pl"
type textarea "x"
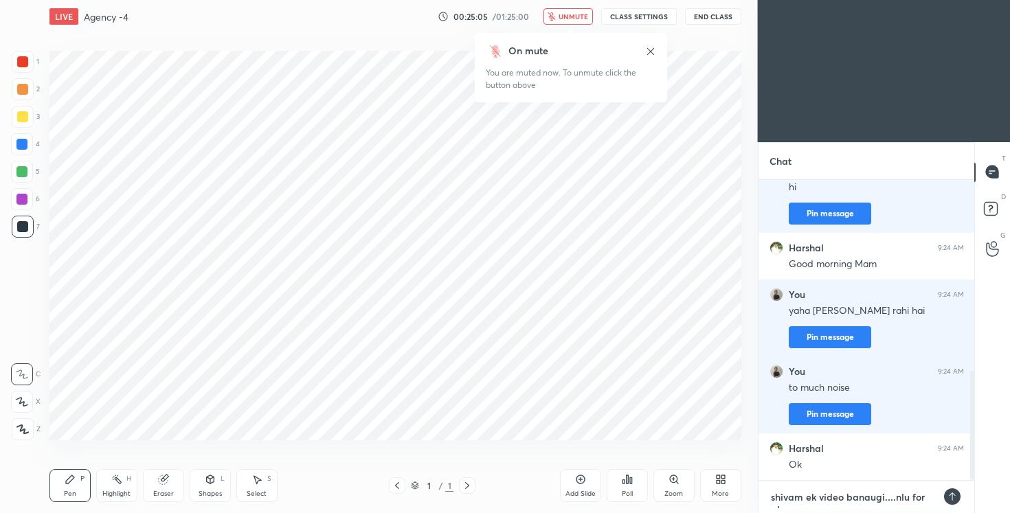
type textarea "shivam ek video banaugi....nlu for pla"
type textarea "x"
type textarea "shivam ek video banaugi....nlu for plac"
type textarea "x"
type textarea "shivam ek video banaugi....nlu for place"
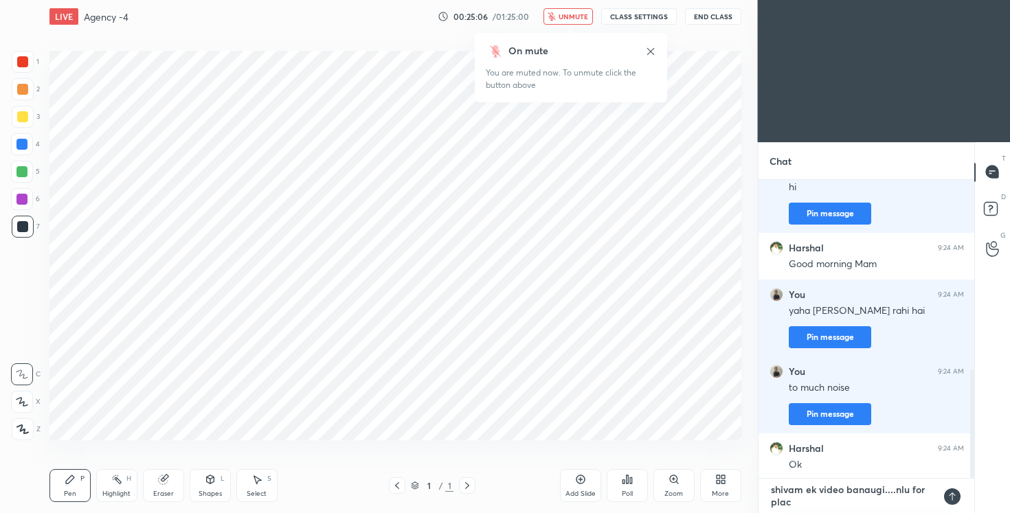
type textarea "x"
type textarea "shivam ek video banaugi....nlu for placem"
type textarea "x"
type textarea "shivam ek video banaugi....nlu for placeme"
type textarea "x"
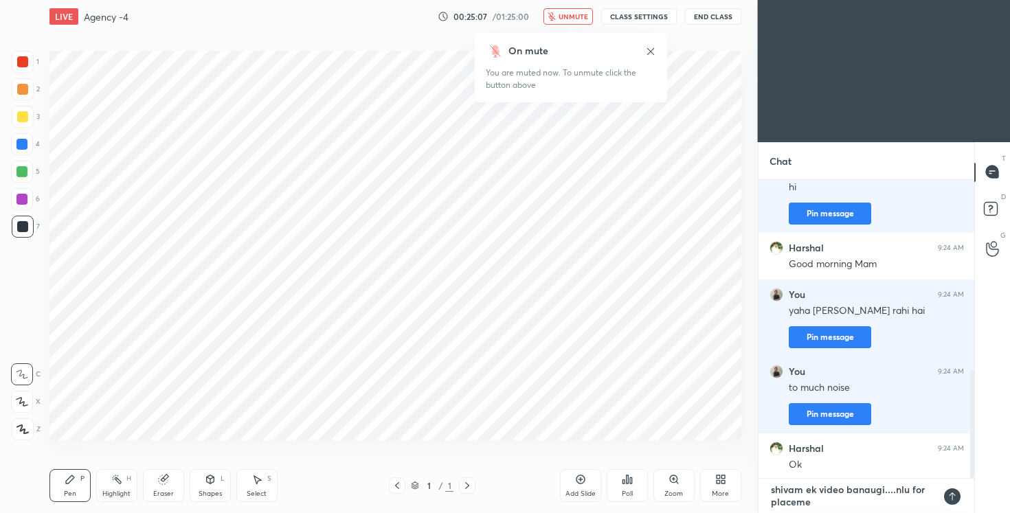
type textarea "shivam ek video banaugi....nlu for placemen"
type textarea "x"
type textarea "shivam ek video banaugi....nlu for placement"
type textarea "x"
type textarea "shivam ek video banaugi....nlu for placement."
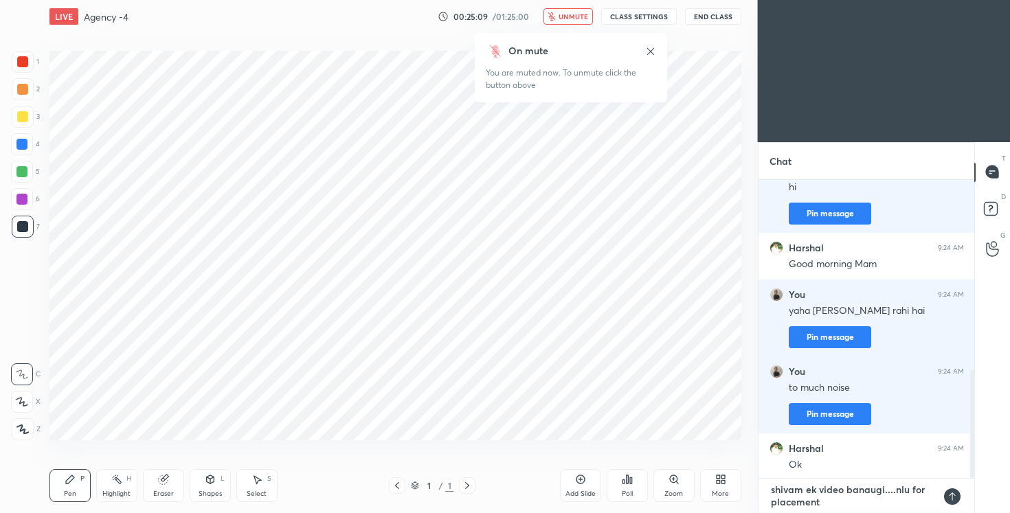
type textarea "x"
type textarea "shivam ek video banaugi....nlu for placement.."
type textarea "x"
type textarea "shivam ek video banaugi....nlu for placement..."
type textarea "x"
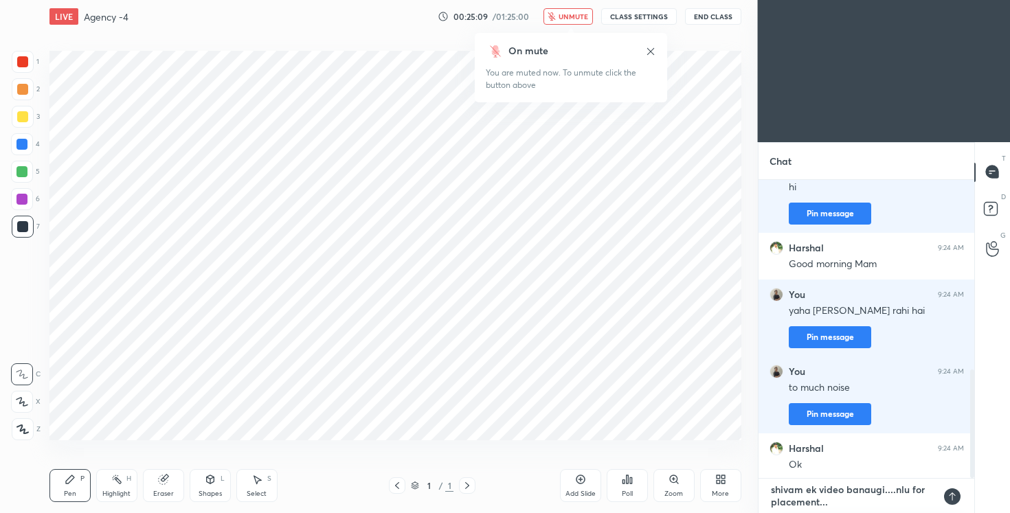
type textarea "shivam ek video banaugi....nlu for placement...."
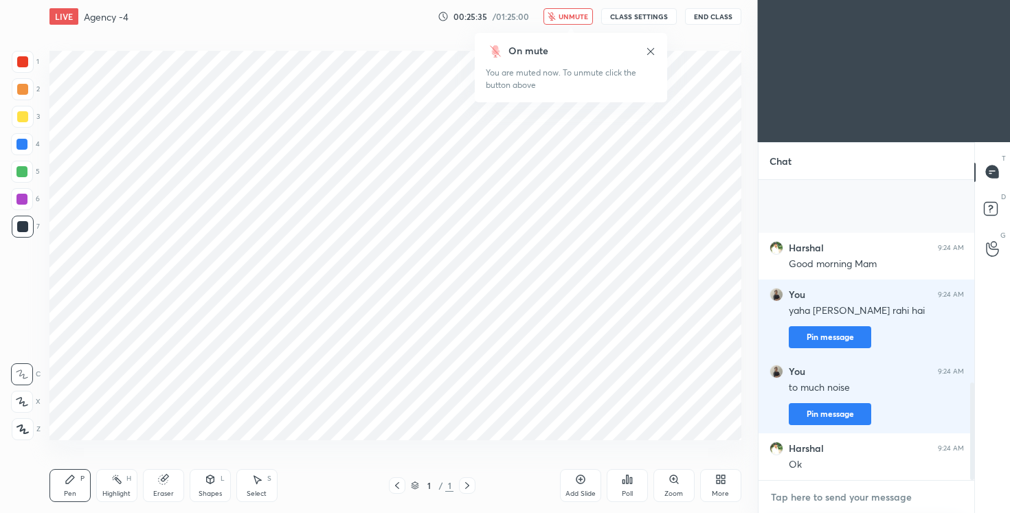
scroll to position [626, 0]
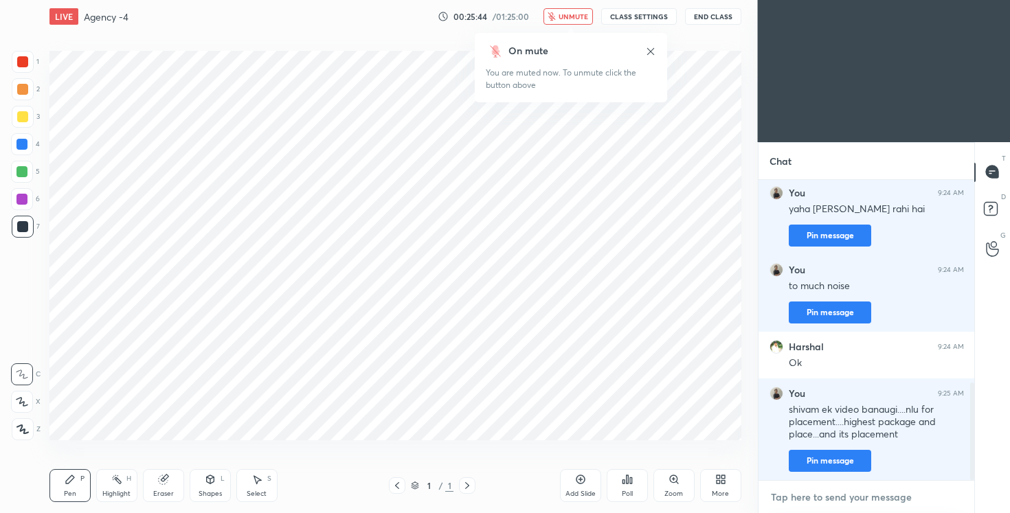
click at [831, 497] on textarea at bounding box center [867, 498] width 195 height 22
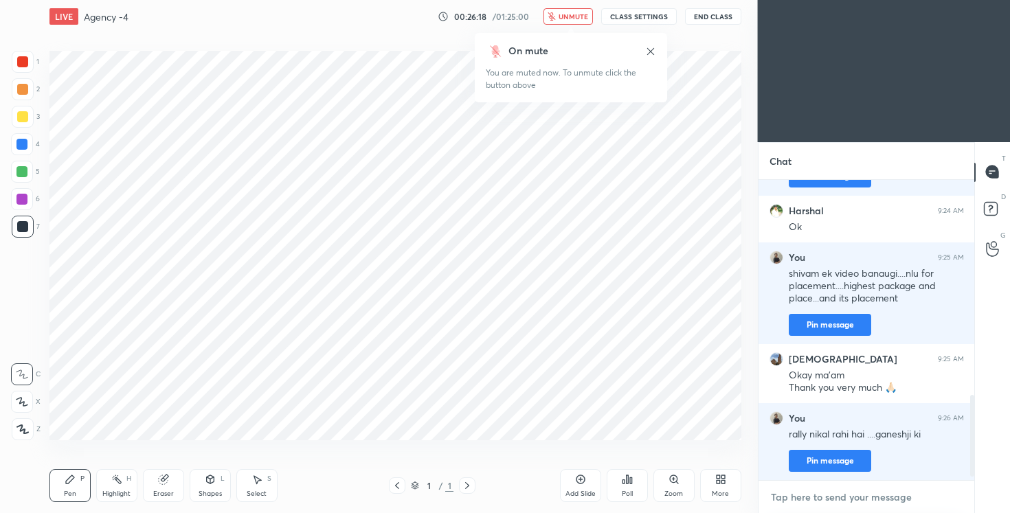
scroll to position [809, 0]
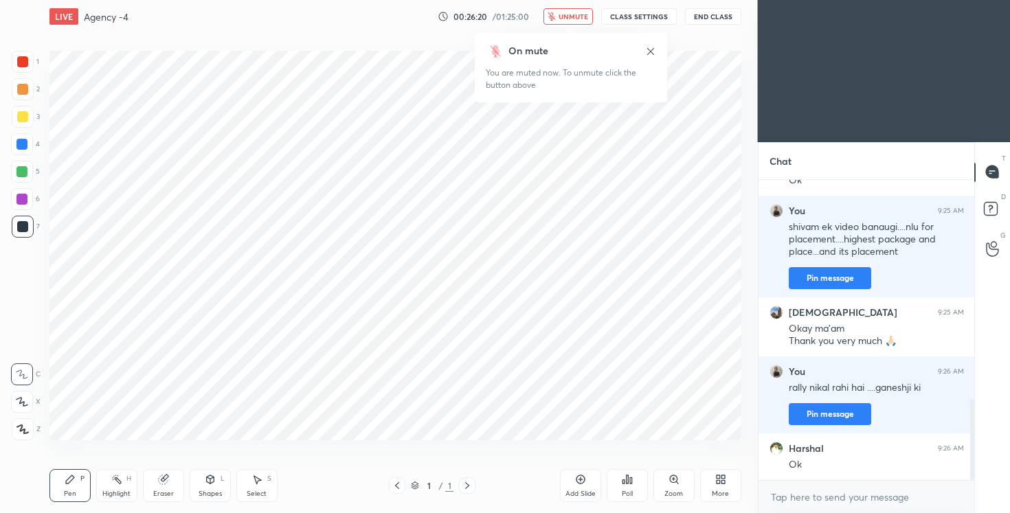
click at [709, 17] on button "End Class" at bounding box center [713, 16] width 56 height 16
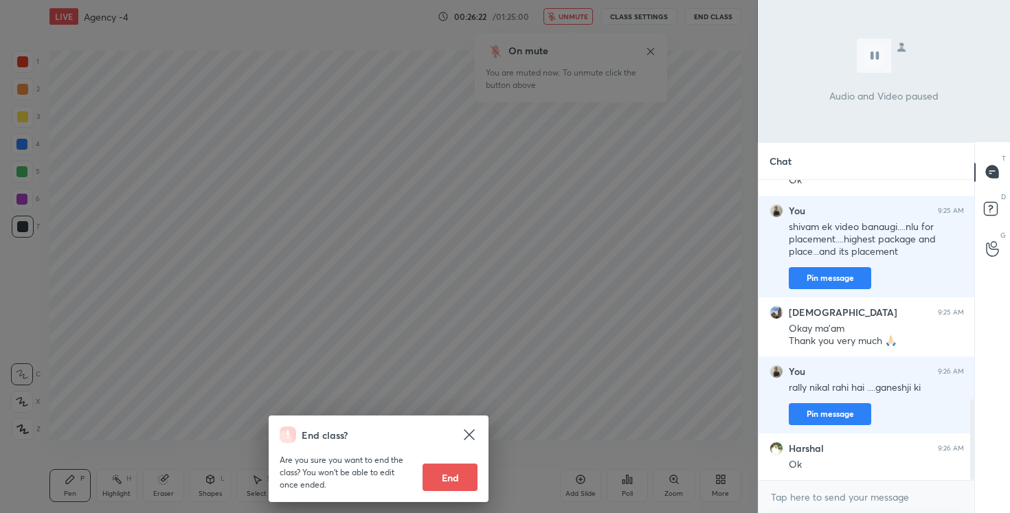
click at [461, 474] on button "End" at bounding box center [450, 477] width 55 height 27
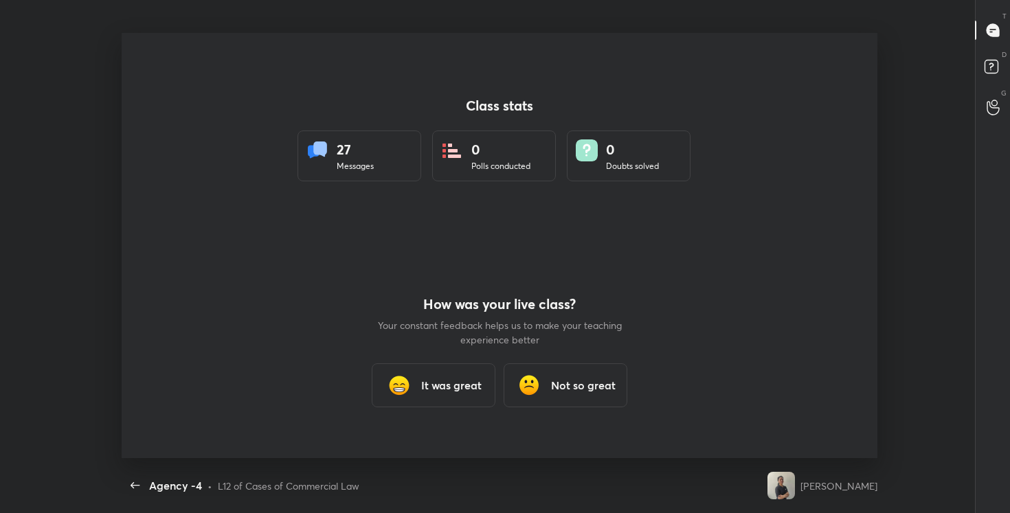
scroll to position [68312, 67786]
